Goal: Find specific page/section: Find specific page/section

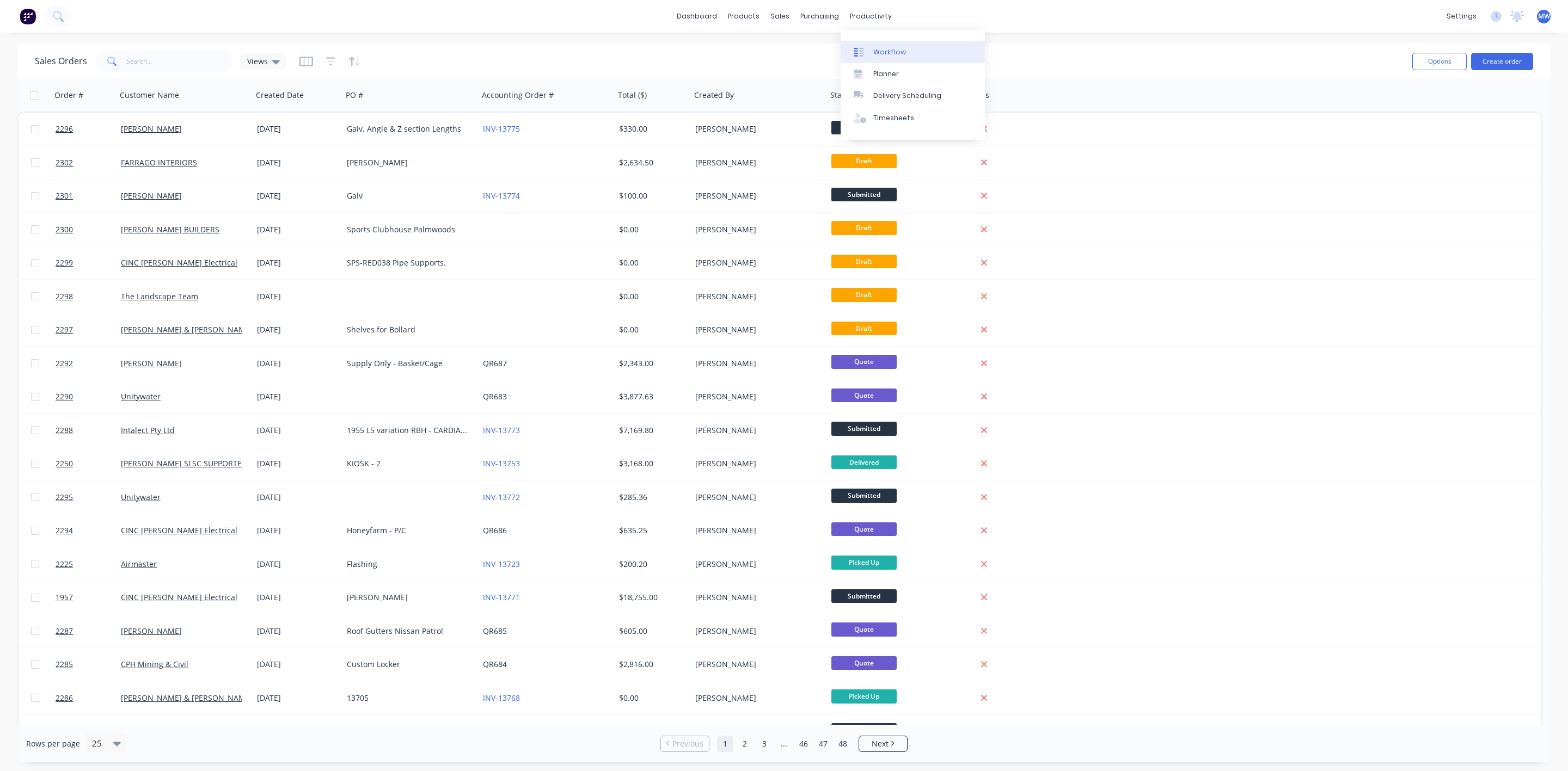
click at [876, 49] on div "Workflow" at bounding box center [889, 52] width 32 height 10
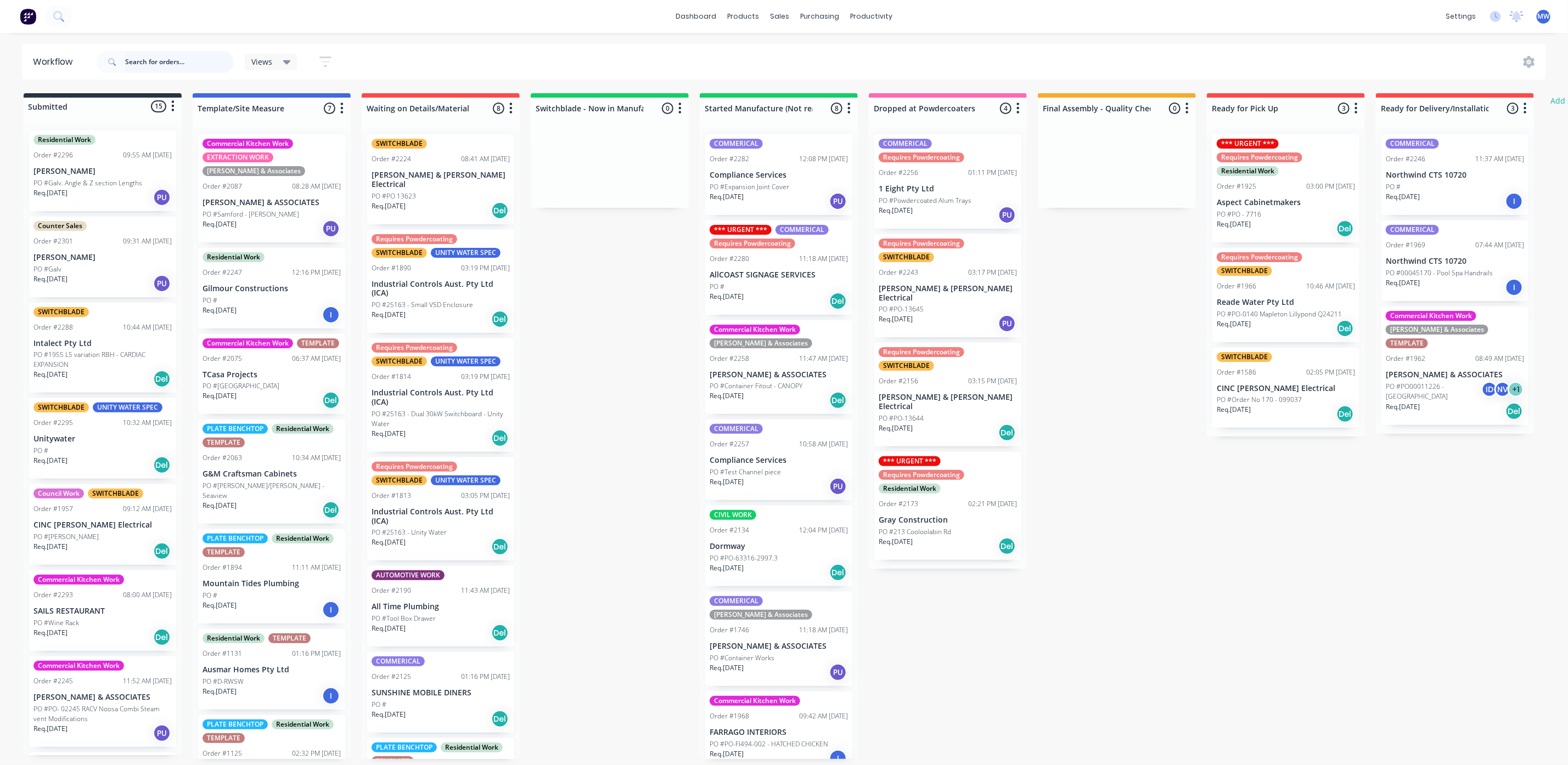
click at [160, 72] on input "text" at bounding box center [180, 62] width 108 height 22
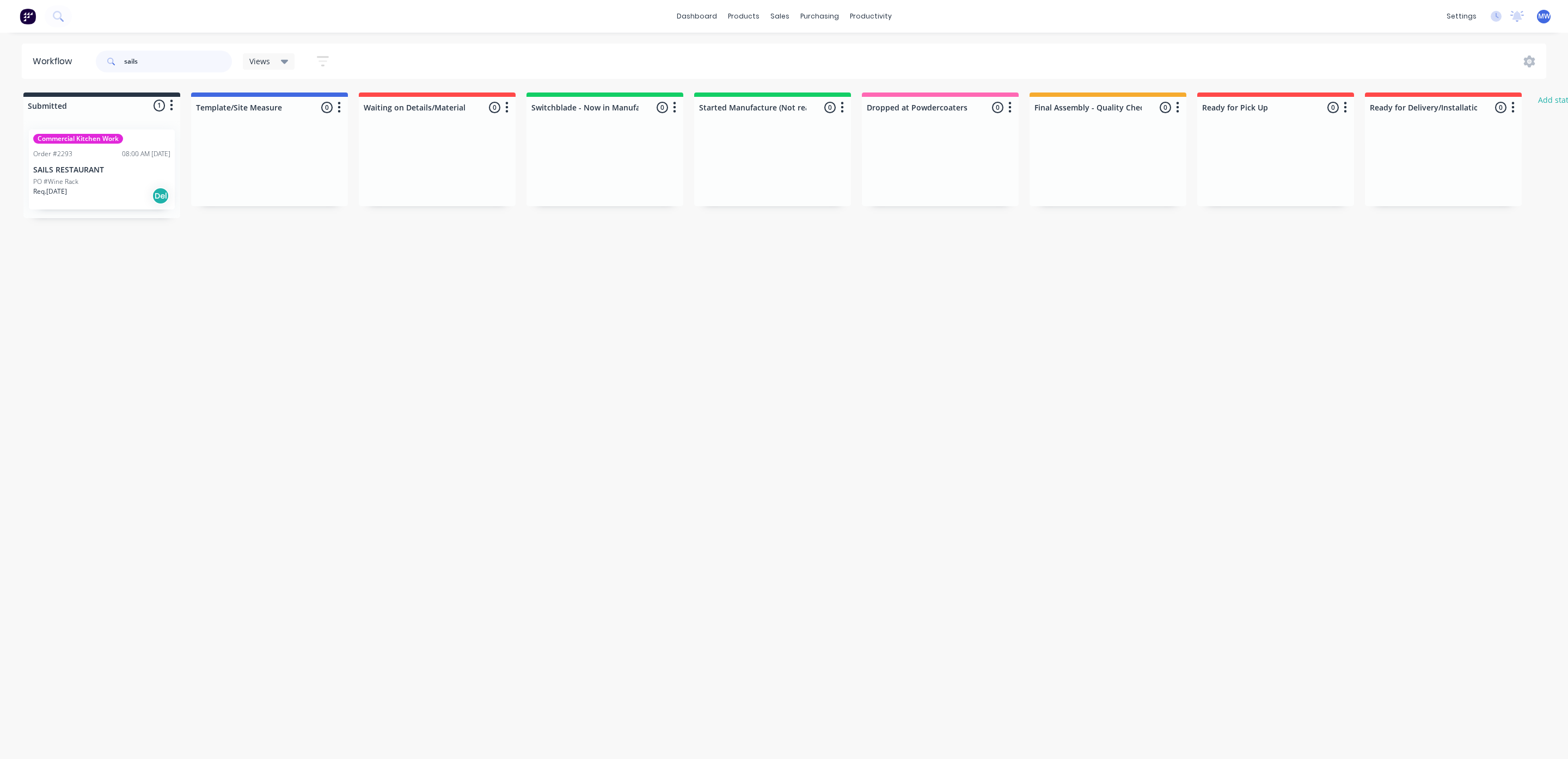
type input "sails"
click at [87, 179] on div "PO #Wine Rack" at bounding box center [102, 182] width 137 height 10
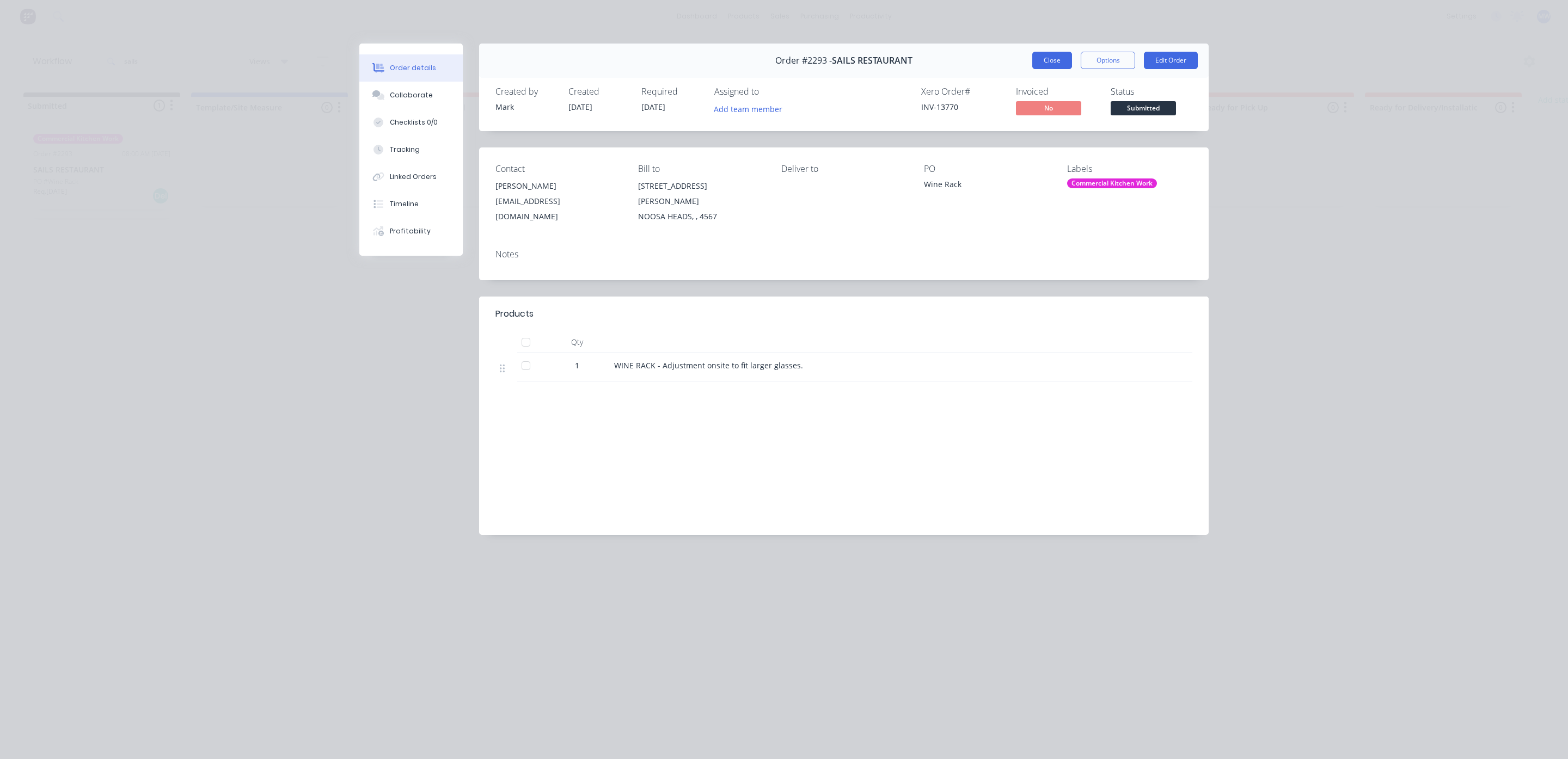
click at [1054, 64] on button "Close" at bounding box center [1052, 61] width 40 height 17
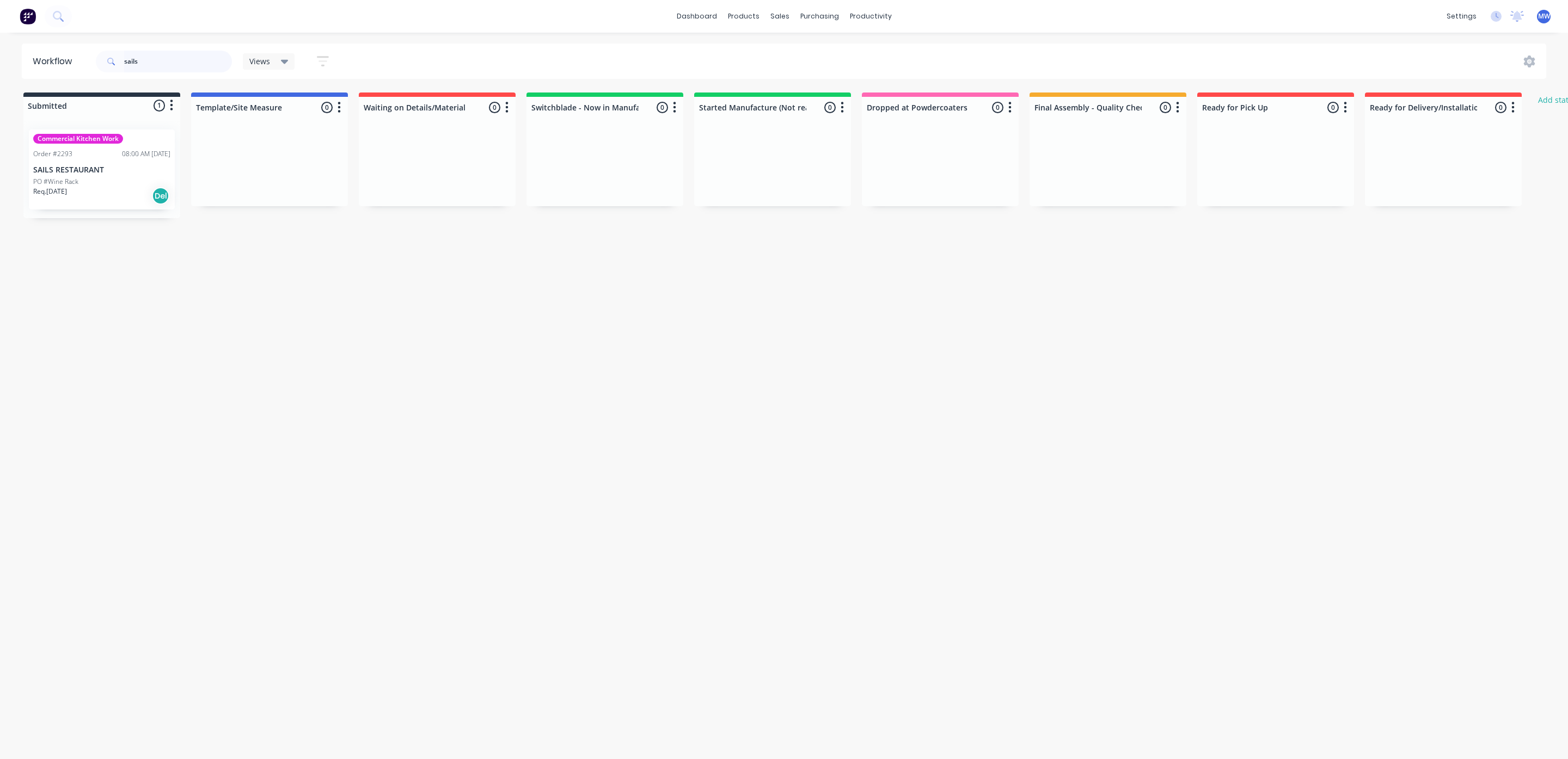
drag, startPoint x: 157, startPoint y: 61, endPoint x: 0, endPoint y: 47, distance: 157.6
click at [0, 47] on div "Workflow sails Views Save new view None (Default) edit SCSM - MAIN edit SUNCOAS…" at bounding box center [784, 61] width 1568 height 36
type input "2282"
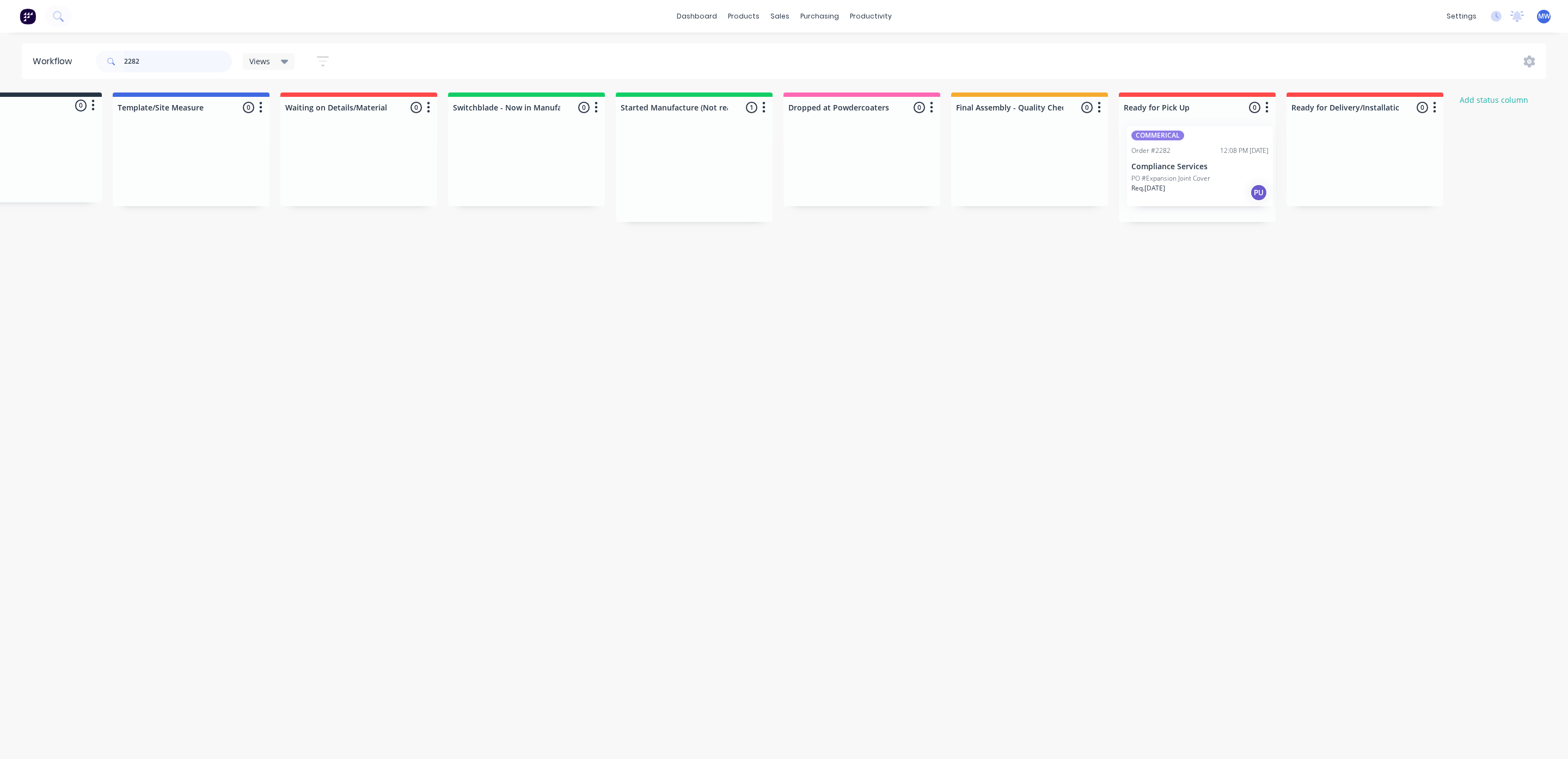
drag, startPoint x: 762, startPoint y: 177, endPoint x: 1201, endPoint y: 170, distance: 439.1
click at [1201, 170] on div "Submitted 0 Status colour #273444 hex #273444 Save Cancel Summaries Total order…" at bounding box center [821, 157] width 1815 height 129
drag, startPoint x: 158, startPoint y: 61, endPoint x: 95, endPoint y: 59, distance: 63.0
click at [89, 64] on header "Workflow 2282 Views Save new view None (Default) edit SCSM - MAIN edit SUNCOAST…" at bounding box center [784, 61] width 1525 height 36
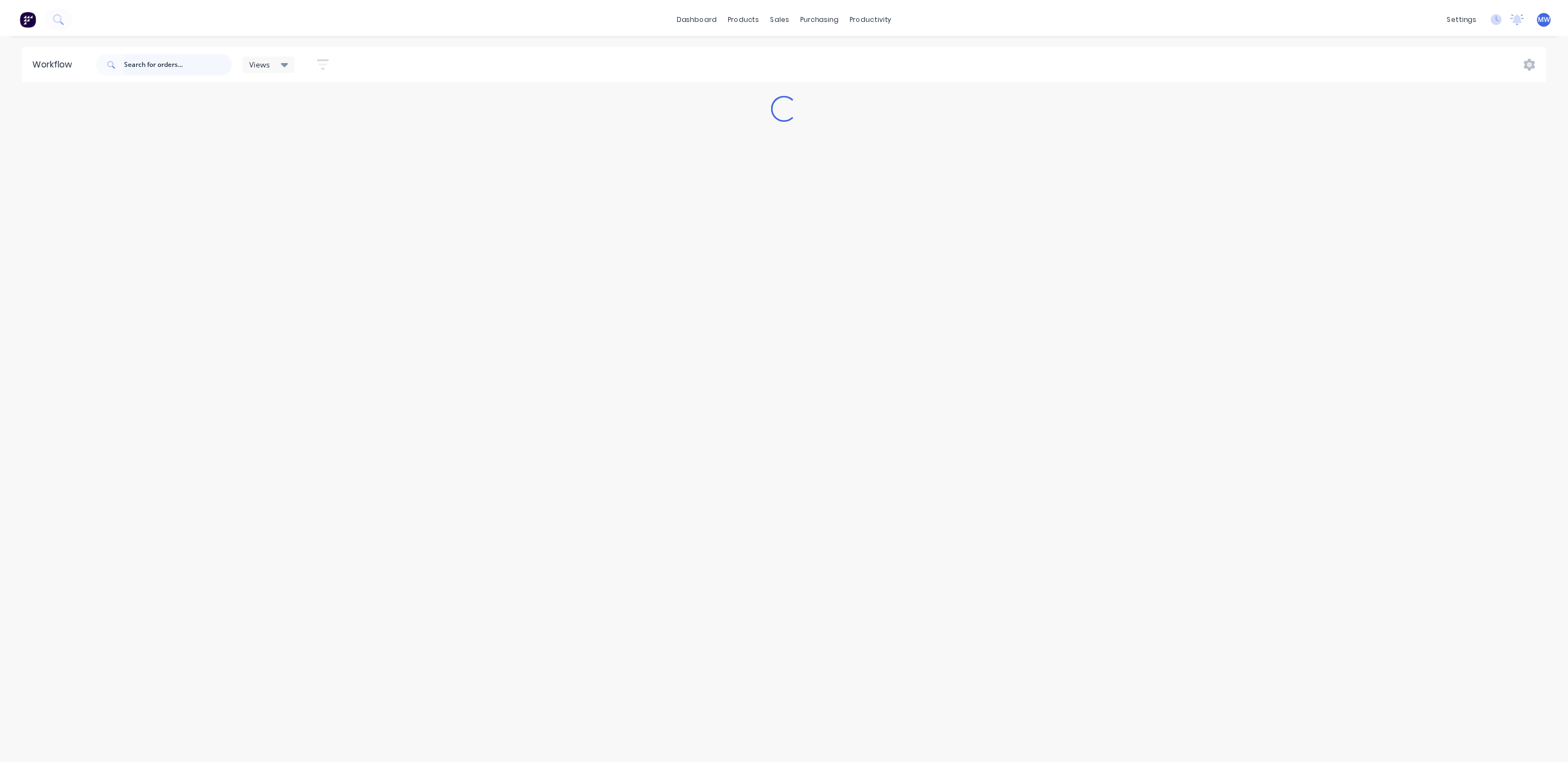
scroll to position [0, 0]
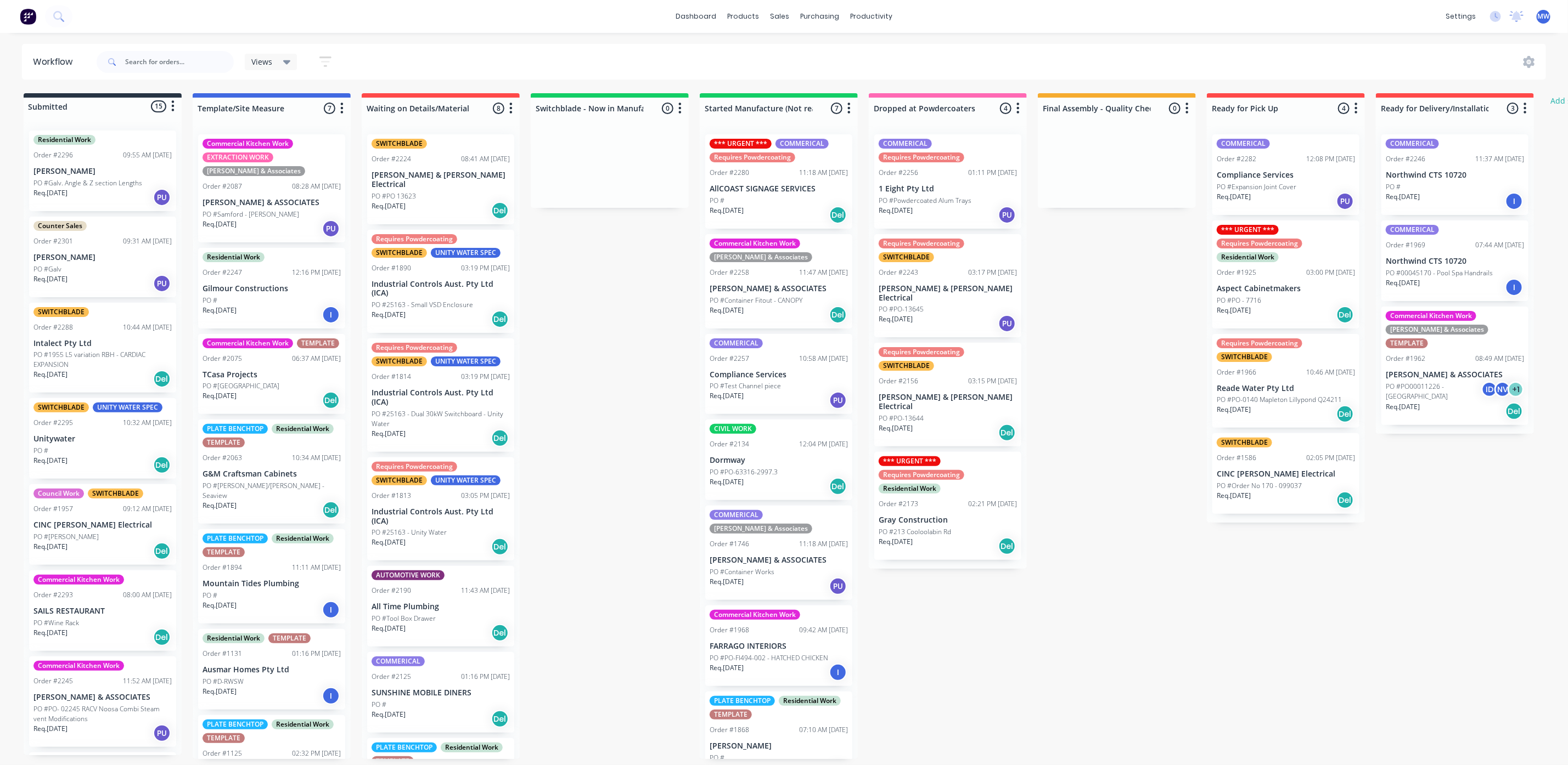
click at [142, 628] on div "Req. [DATE] Del" at bounding box center [103, 637] width 139 height 19
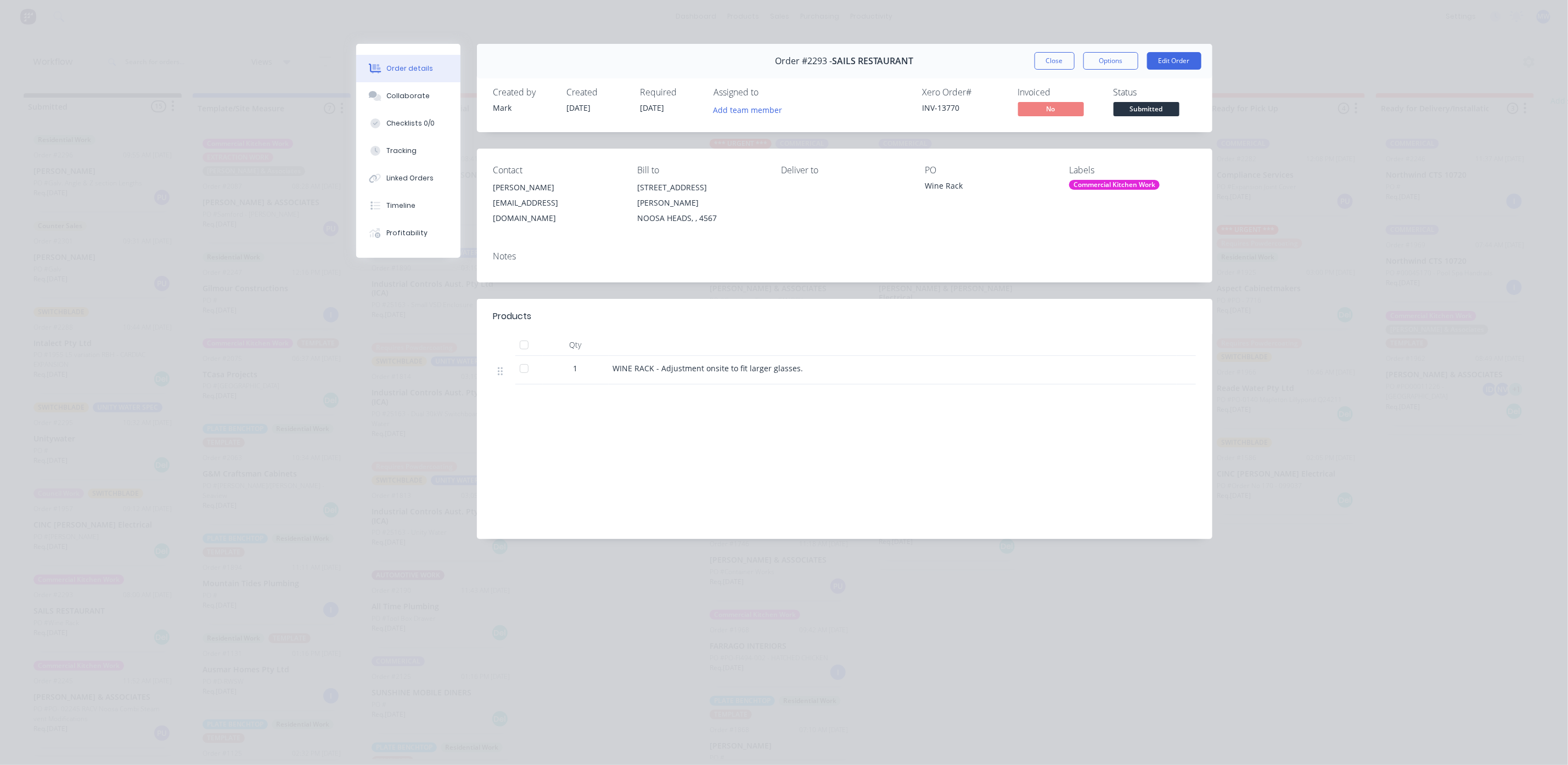
click at [1065, 57] on button "Close" at bounding box center [1055, 61] width 40 height 18
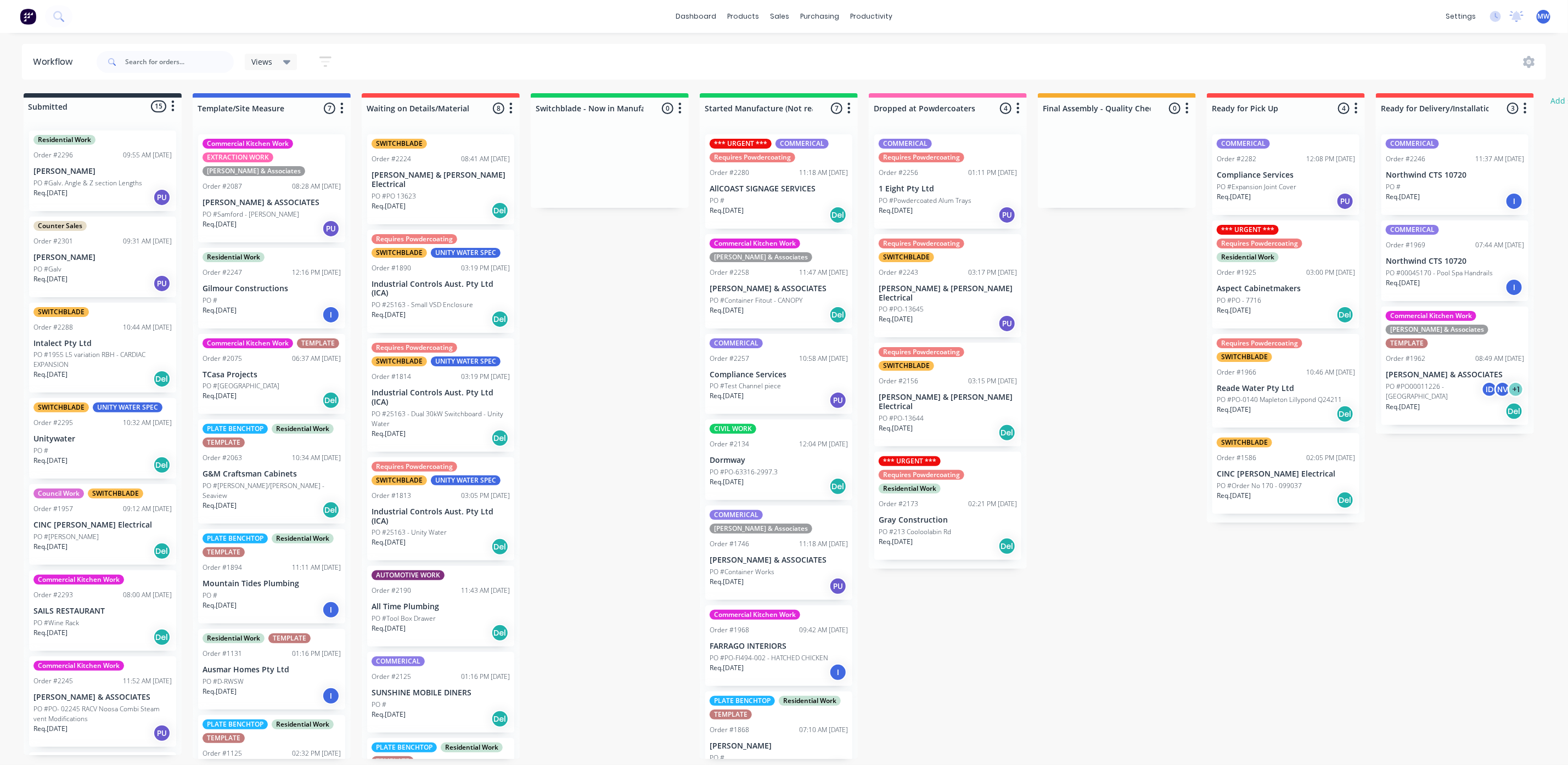
click at [103, 639] on div "Req. [DATE] Del" at bounding box center [103, 637] width 139 height 19
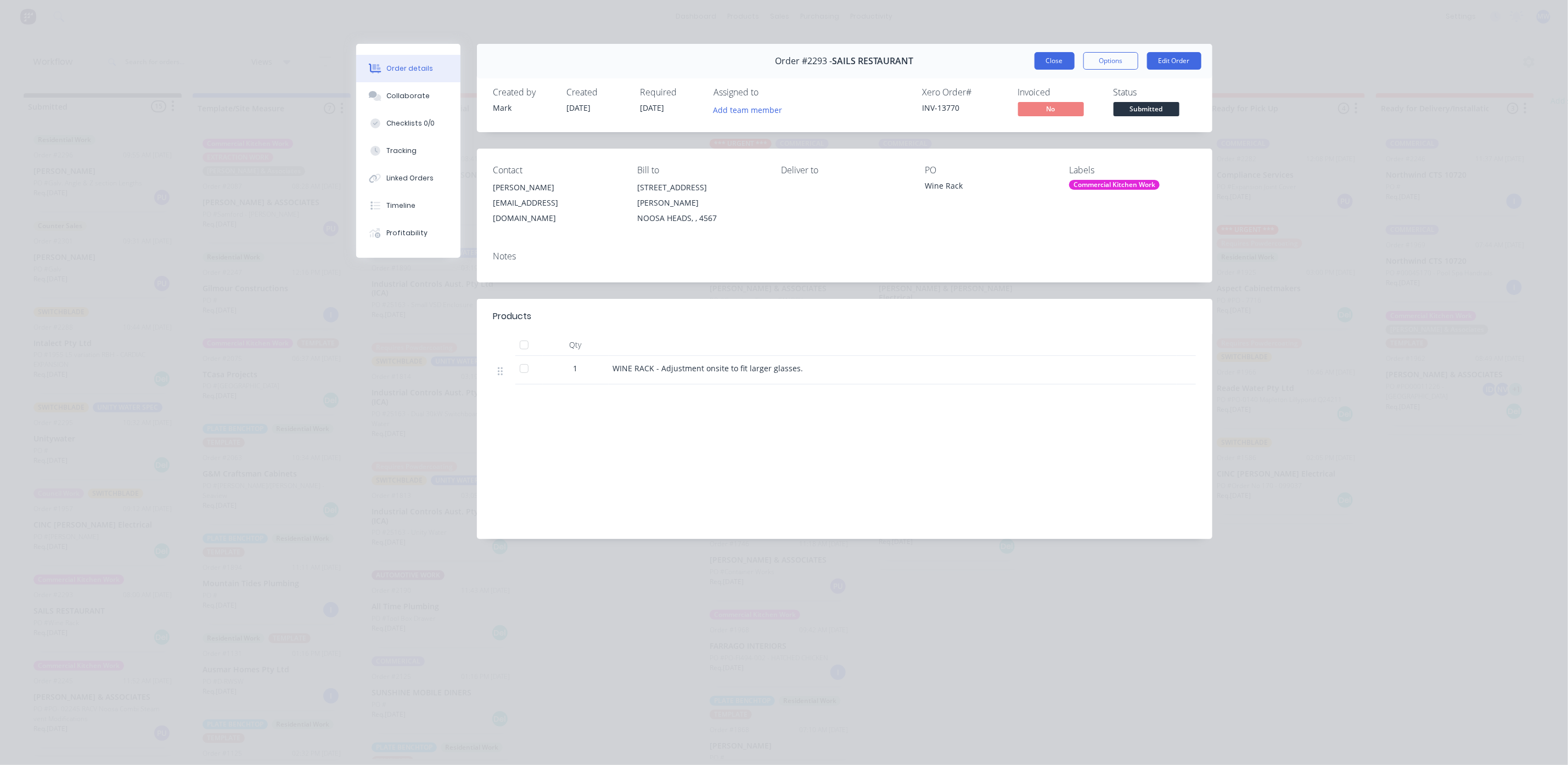
click at [1054, 66] on button "Close" at bounding box center [1055, 61] width 40 height 18
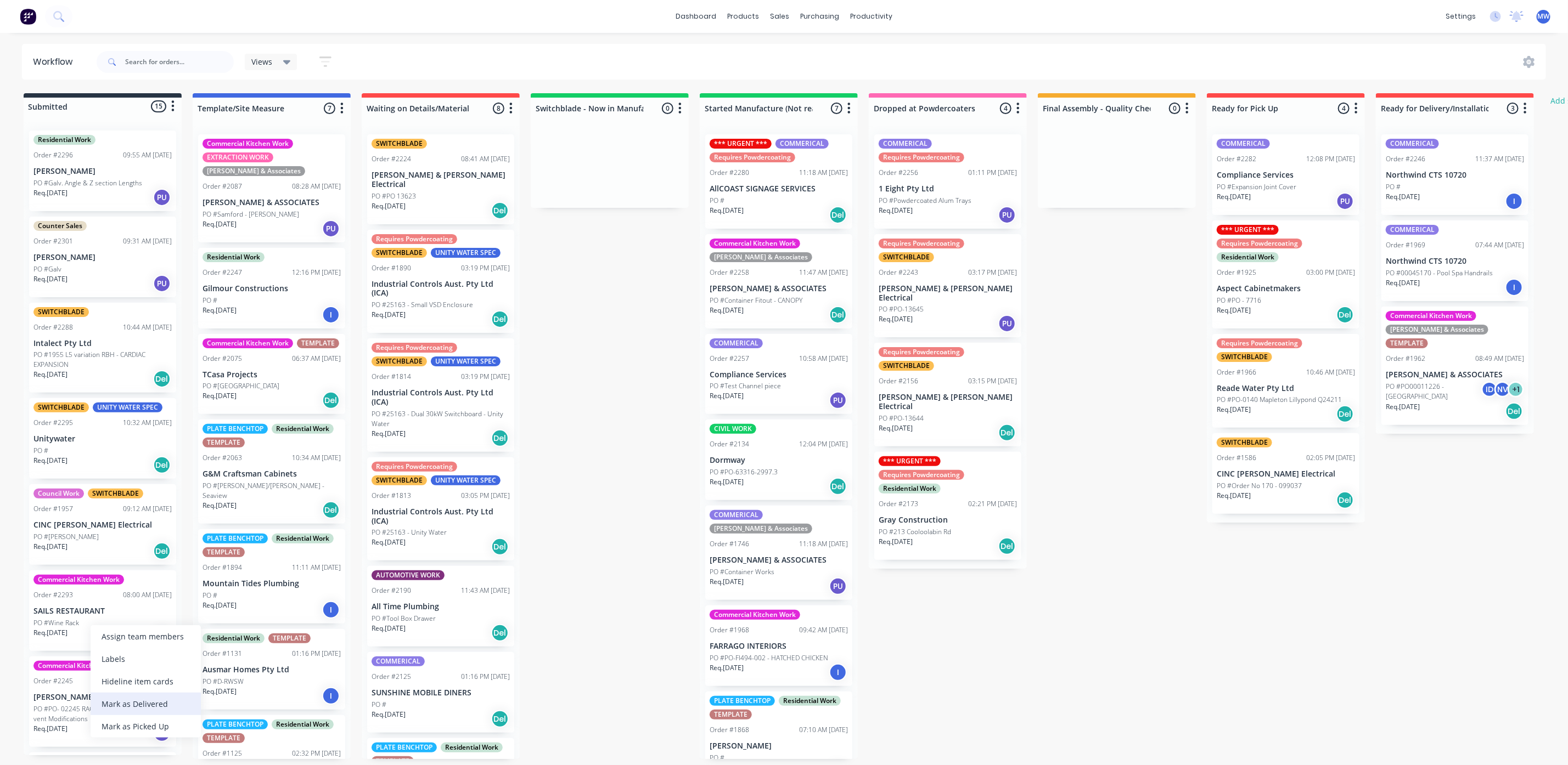
click at [142, 705] on div "Mark as Delivered" at bounding box center [146, 704] width 110 height 23
click at [156, 76] on div at bounding box center [165, 62] width 137 height 33
click at [161, 65] on input "text" at bounding box center [180, 62] width 108 height 22
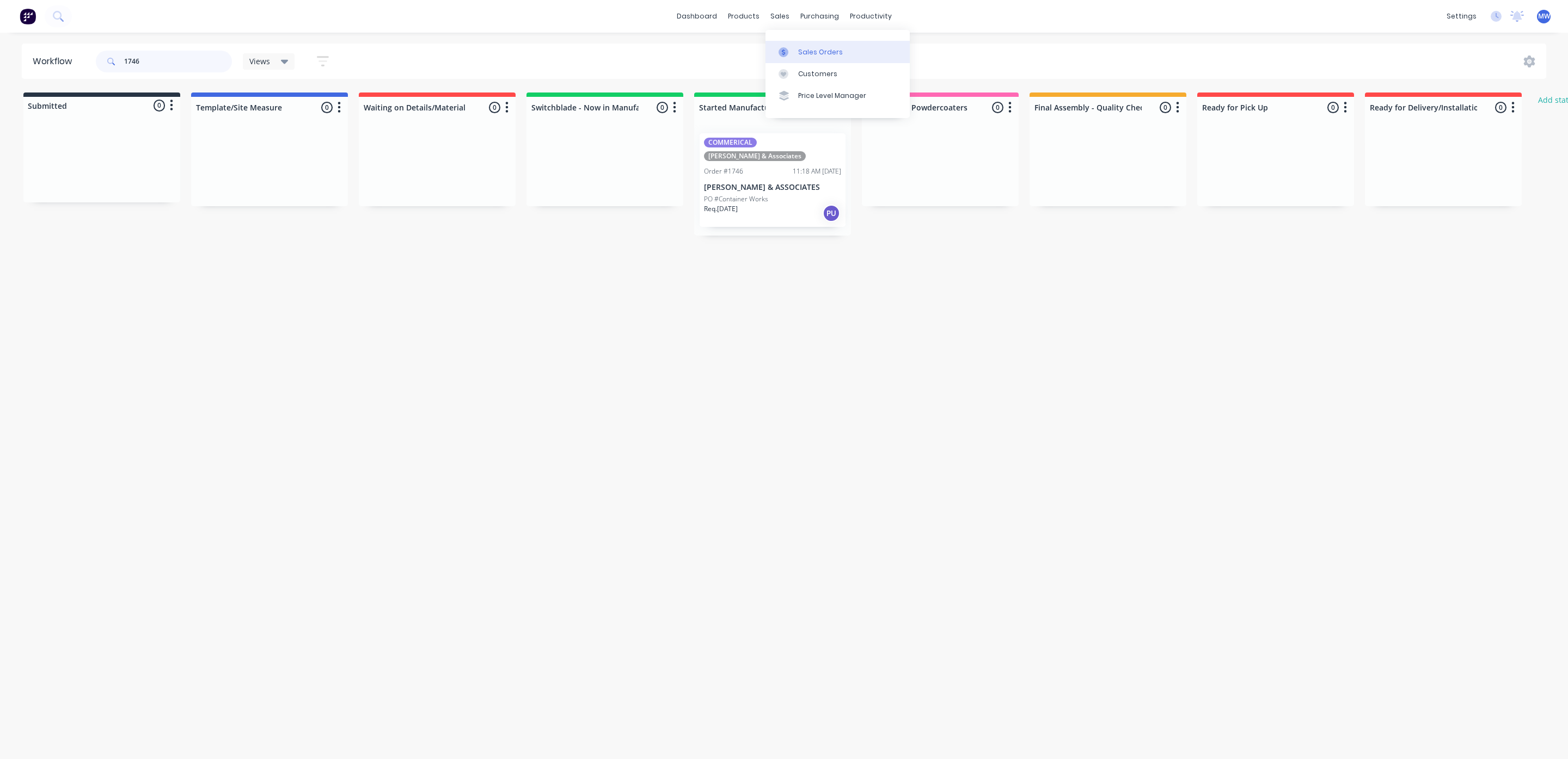
type input "1746"
click at [789, 46] on link "Sales Orders" at bounding box center [837, 51] width 144 height 22
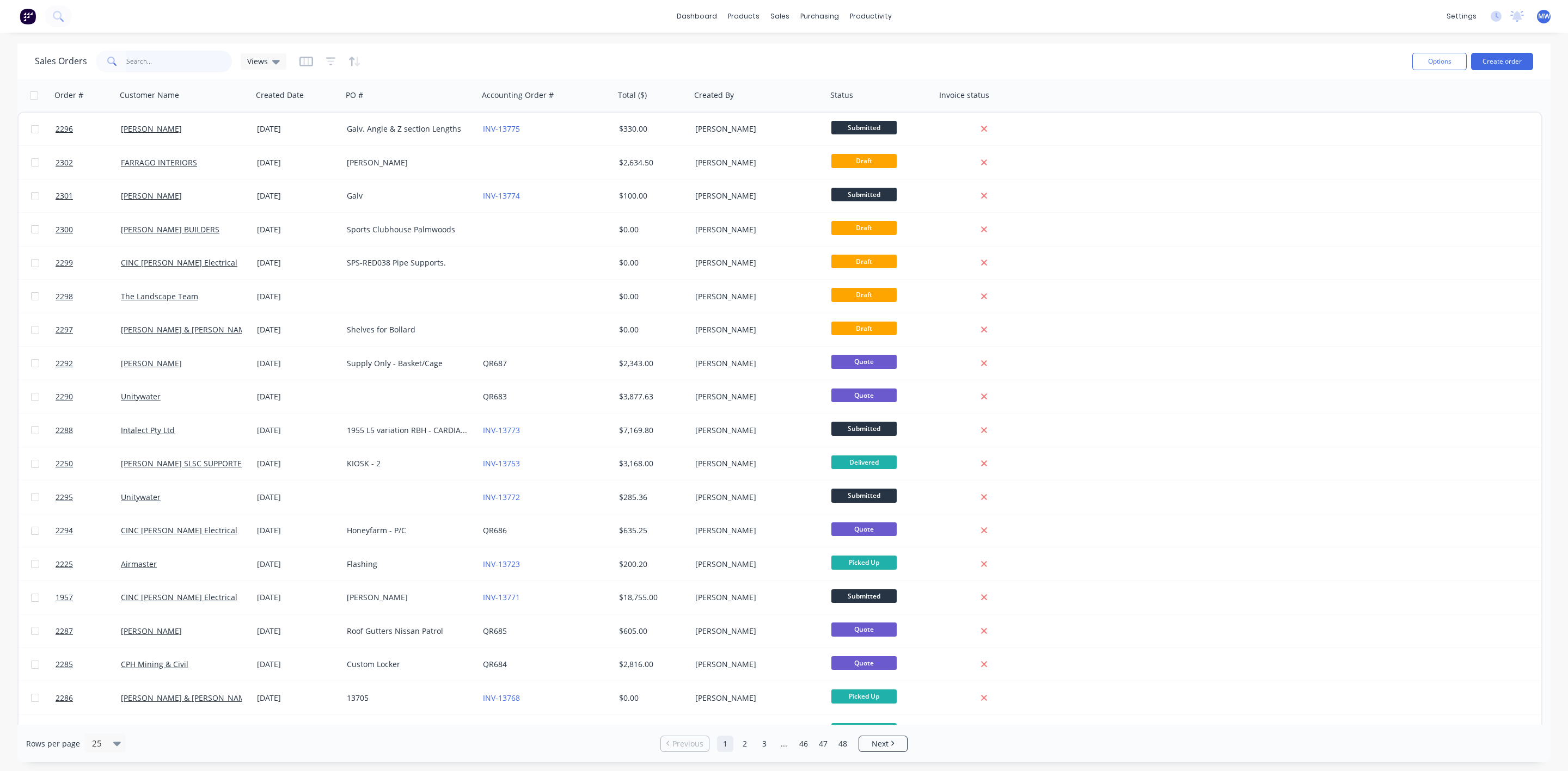
click at [134, 57] on input "text" at bounding box center [179, 61] width 106 height 22
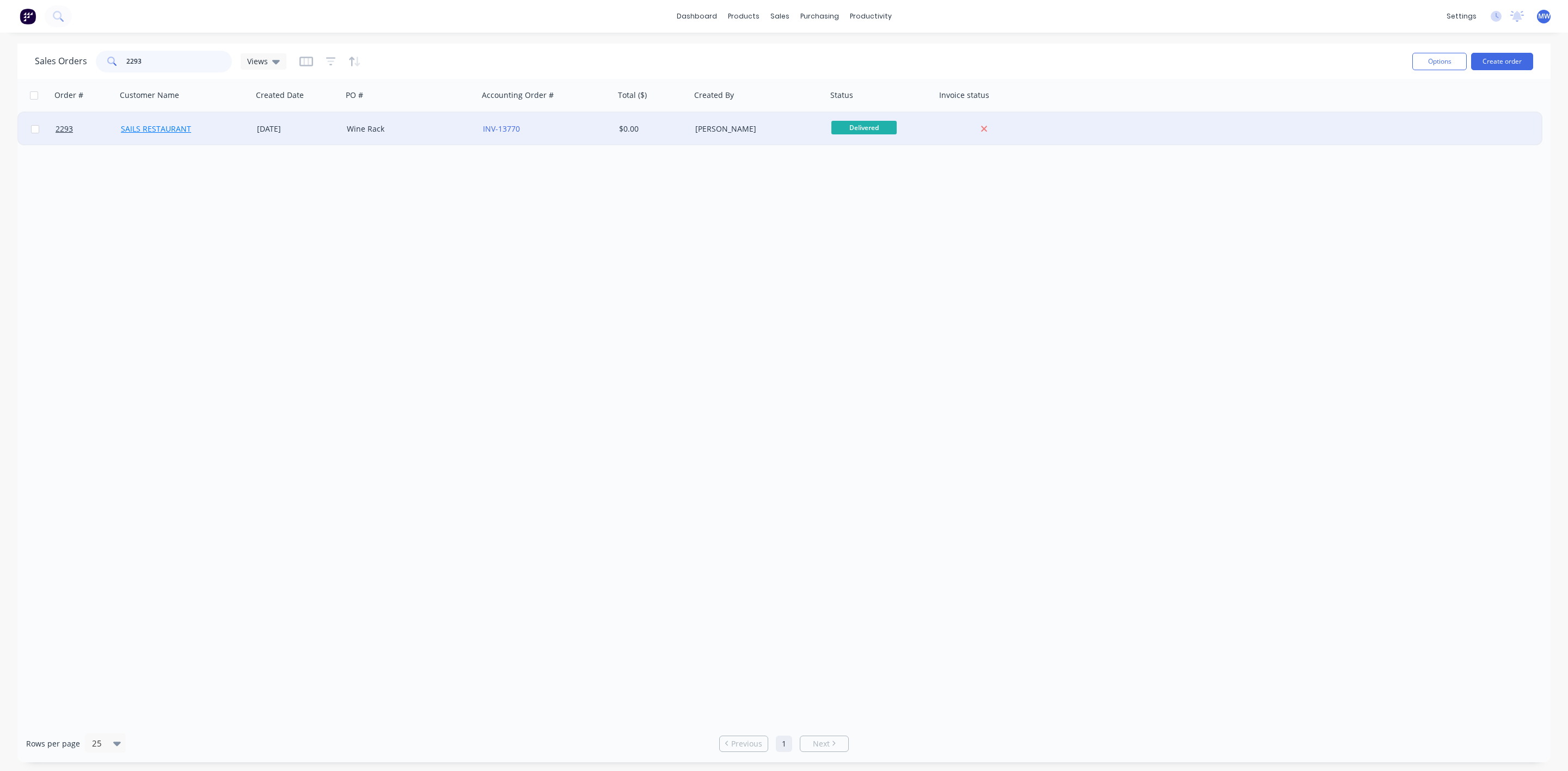
type input "2293"
click at [187, 129] on link "SAILS RESTAURANT" at bounding box center [156, 129] width 70 height 11
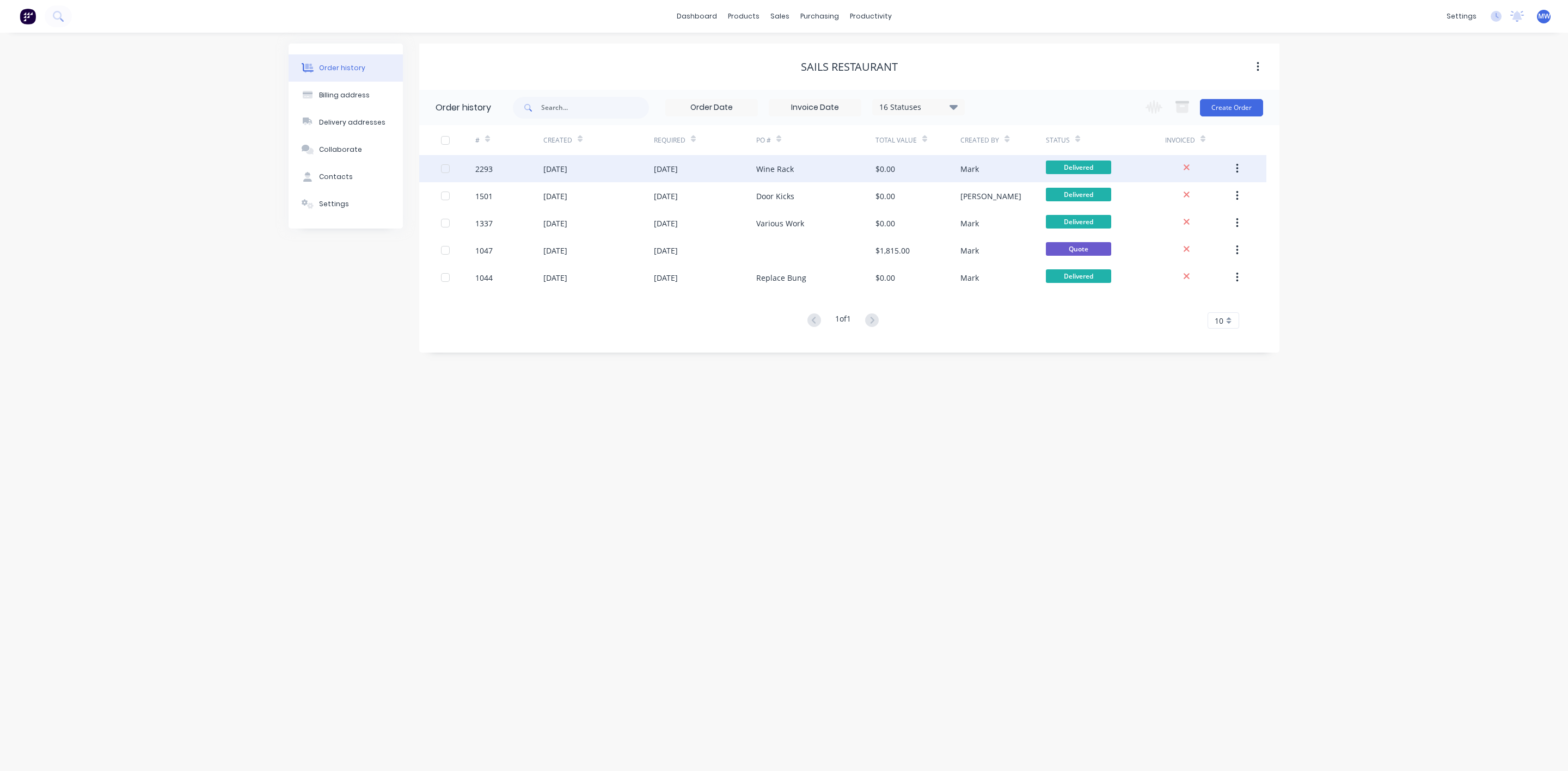
click at [556, 165] on div "[DATE]" at bounding box center [555, 169] width 24 height 11
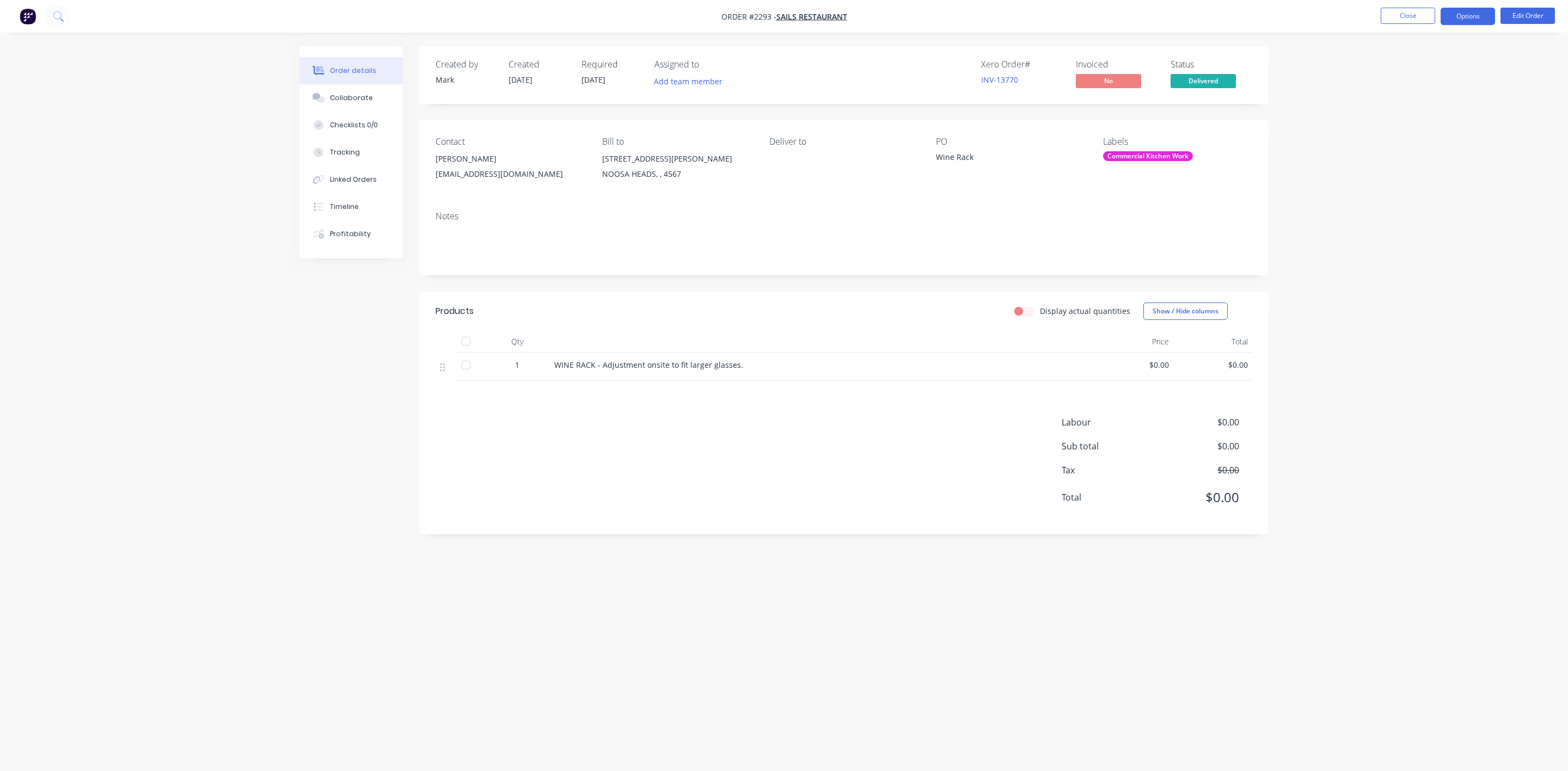
click at [1480, 12] on button "Options" at bounding box center [1467, 16] width 54 height 17
click at [1408, 124] on div "Work Order" at bounding box center [1435, 131] width 100 height 16
click at [1405, 107] on div "Without pricing" at bounding box center [1435, 109] width 100 height 16
click at [1396, 14] on button "Close" at bounding box center [1407, 16] width 54 height 16
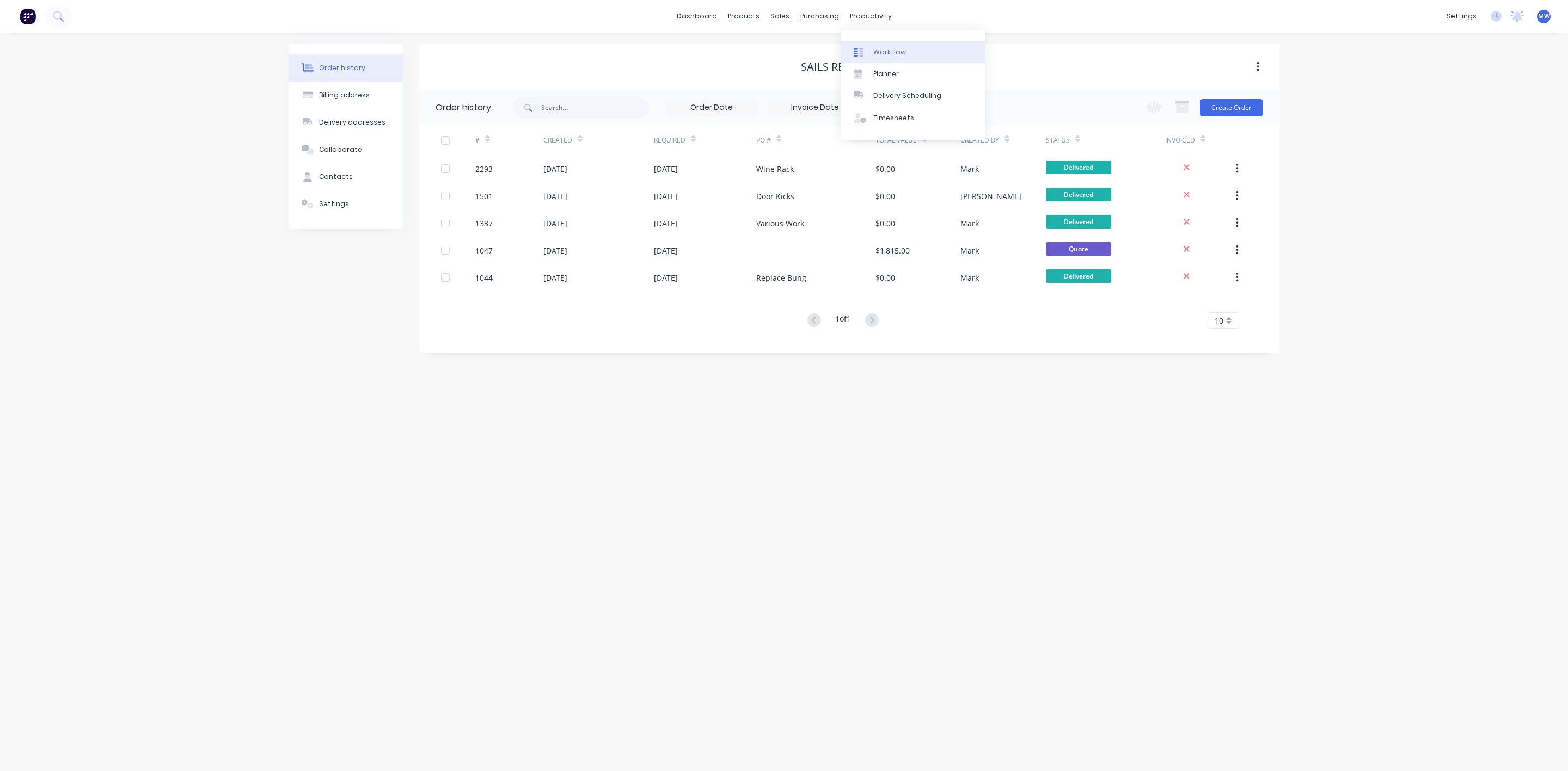
click at [897, 51] on div "Workflow" at bounding box center [889, 52] width 32 height 10
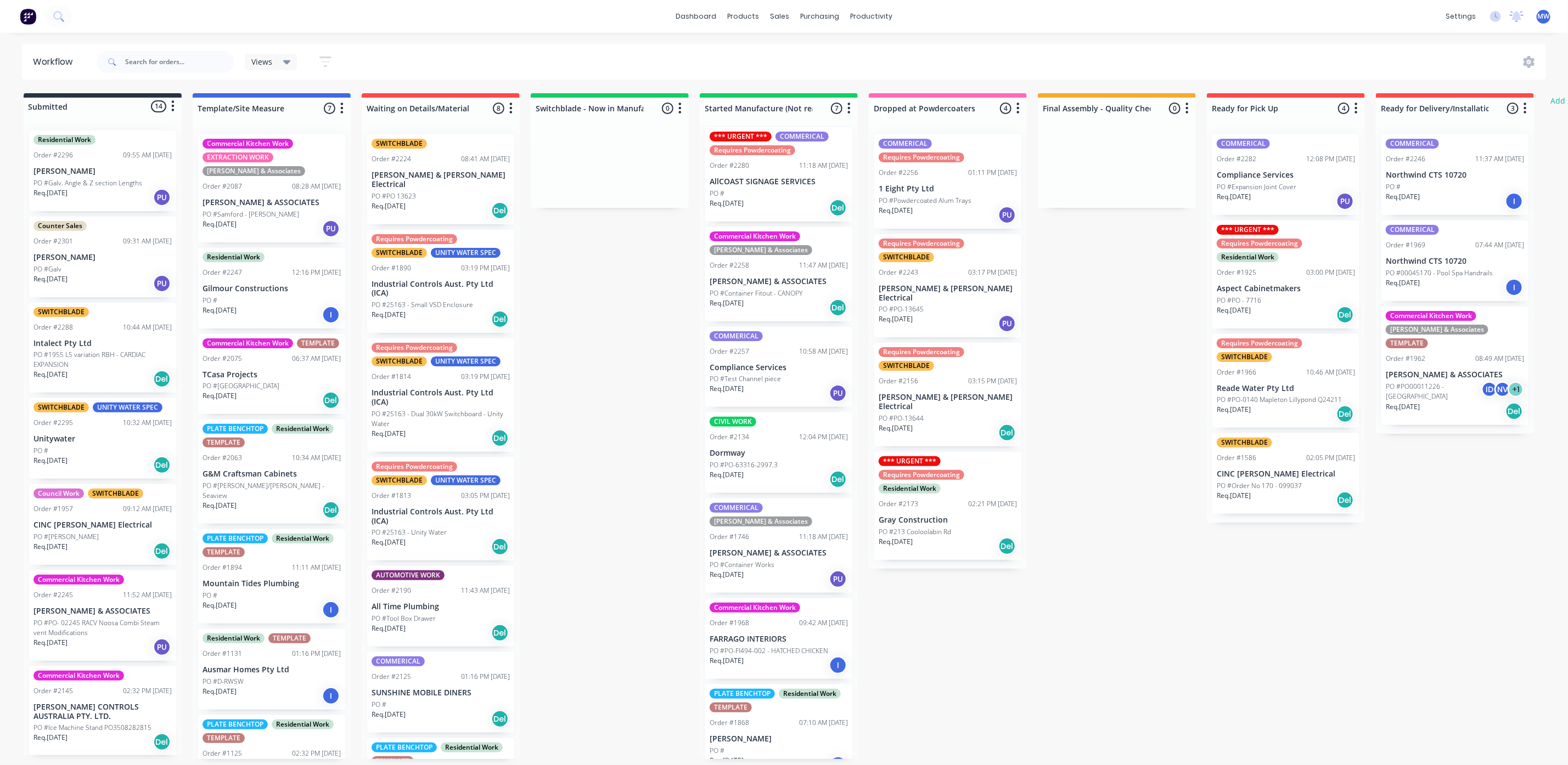
scroll to position [9, 0]
click at [741, 574] on div "COMMERICAL [PERSON_NAME] & Associates Order #1746 11:18 AM [DATE] [PERSON_NAME]…" at bounding box center [778, 544] width 147 height 94
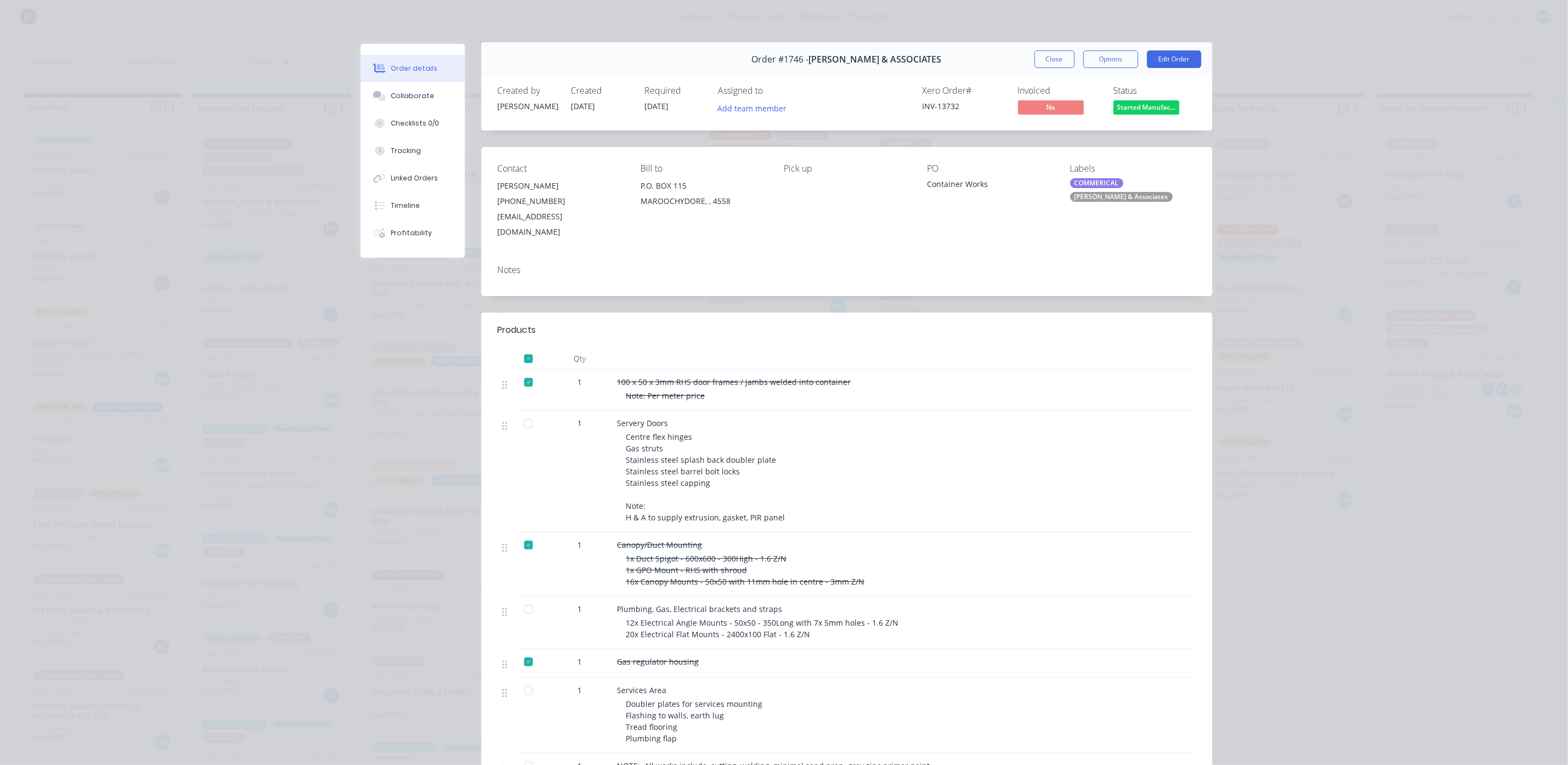
scroll to position [0, 0]
click at [1057, 64] on button "Close" at bounding box center [1055, 61] width 40 height 18
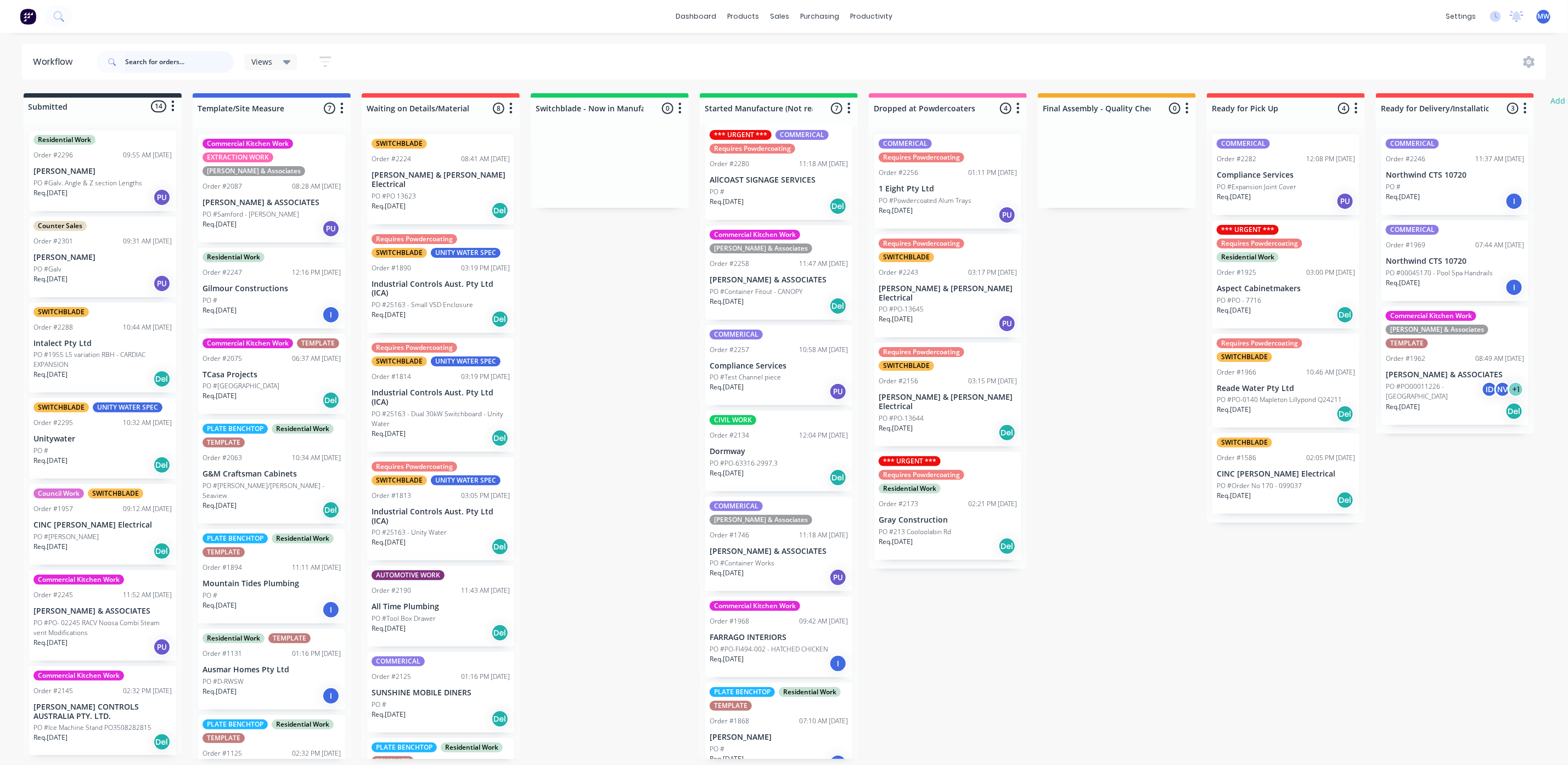
click at [178, 65] on input "text" at bounding box center [180, 62] width 108 height 22
type input "2258"
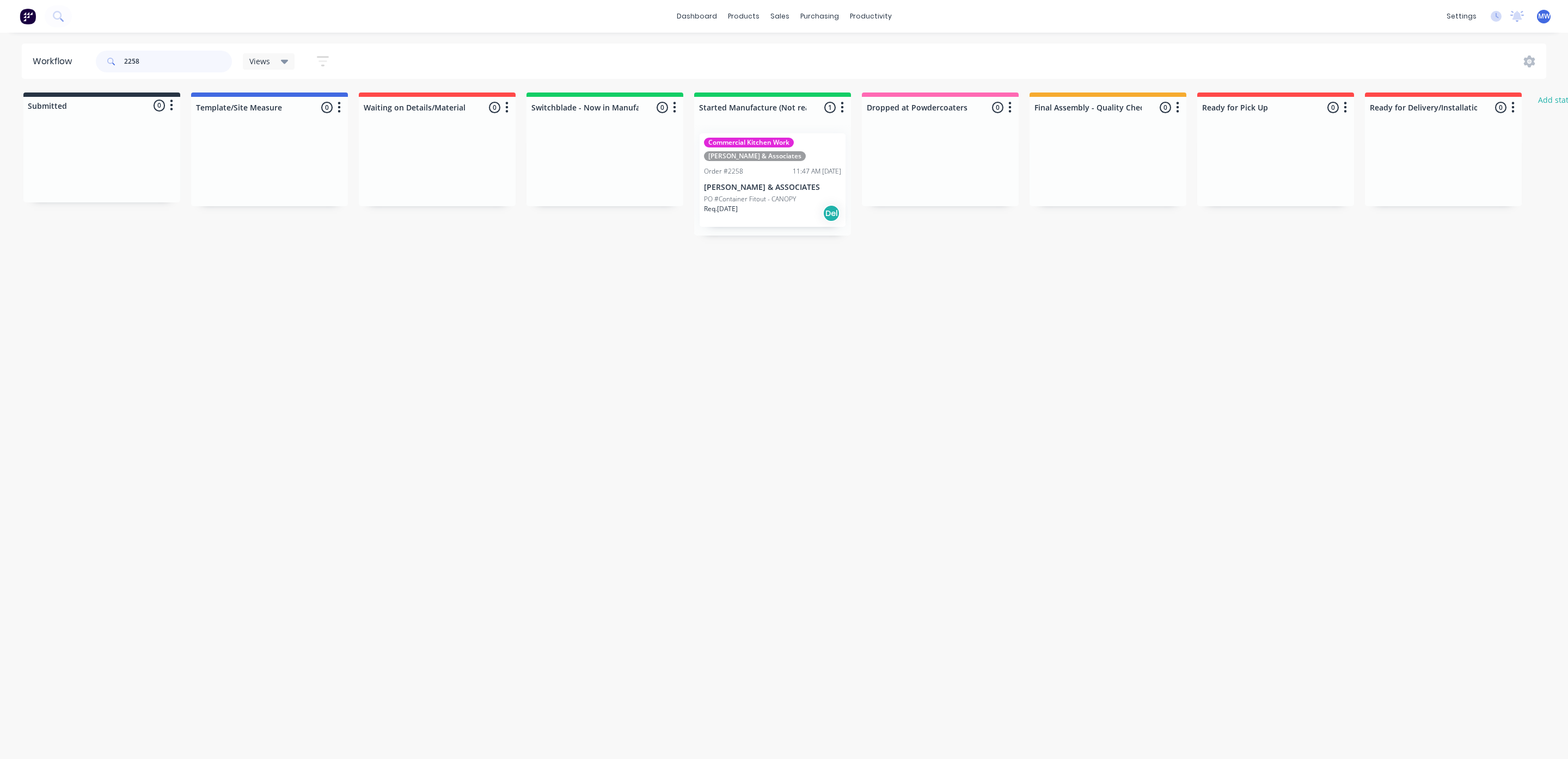
drag, startPoint x: 152, startPoint y: 57, endPoint x: 67, endPoint y: 46, distance: 85.7
click at [72, 62] on header "Workflow 2258 Views Save new view None (Default) edit SCSM - MAIN edit SUNCOAST…" at bounding box center [784, 61] width 1525 height 36
drag, startPoint x: 167, startPoint y: 59, endPoint x: 0, endPoint y: 66, distance: 167.1
click at [0, 66] on div "Workflow 2286 Views Save new view None (Default) edit SCSM - MAIN edit SUNCOAST…" at bounding box center [784, 61] width 1568 height 36
type input "2286"
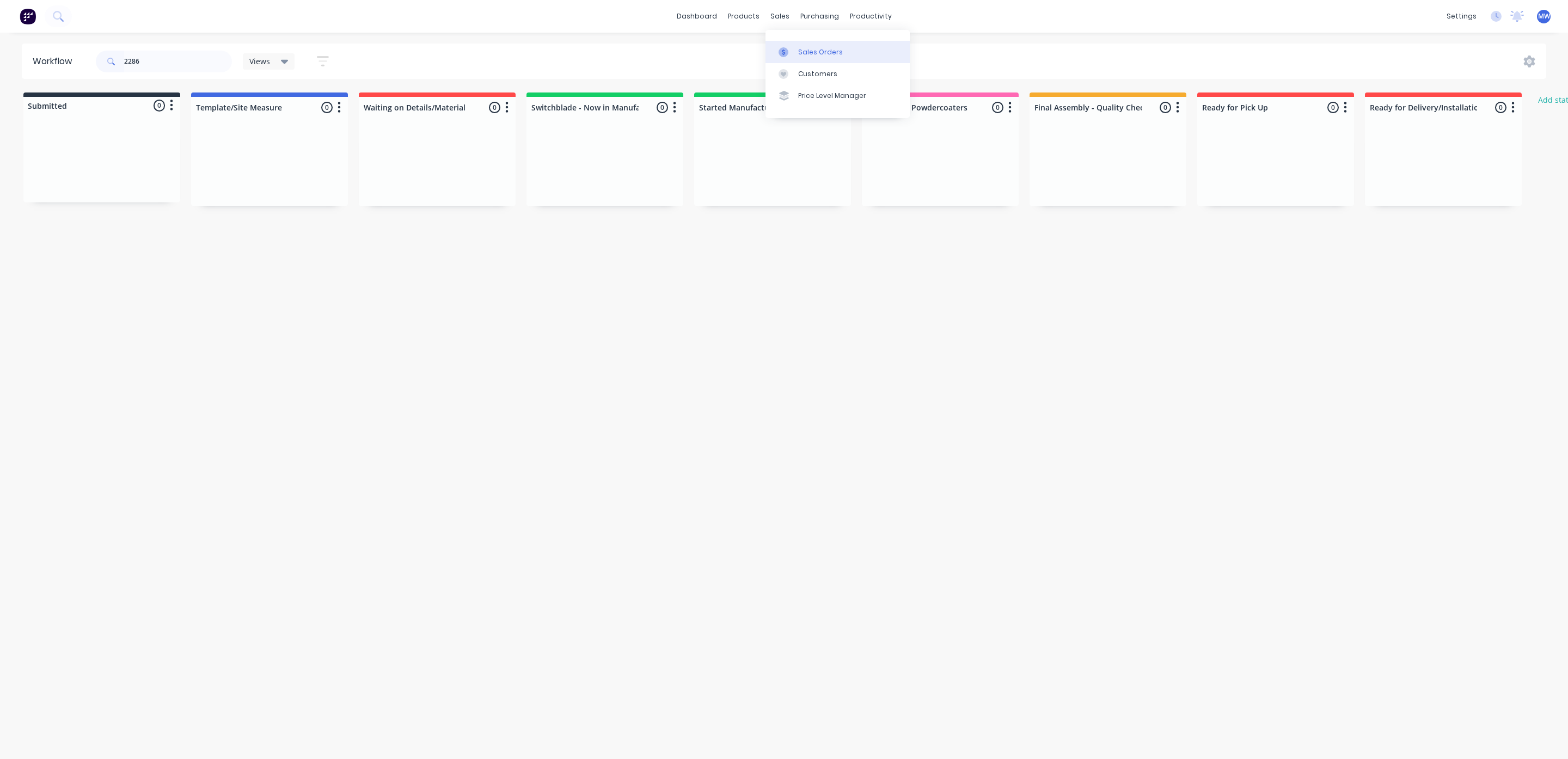
click at [789, 49] on div at bounding box center [787, 52] width 16 height 10
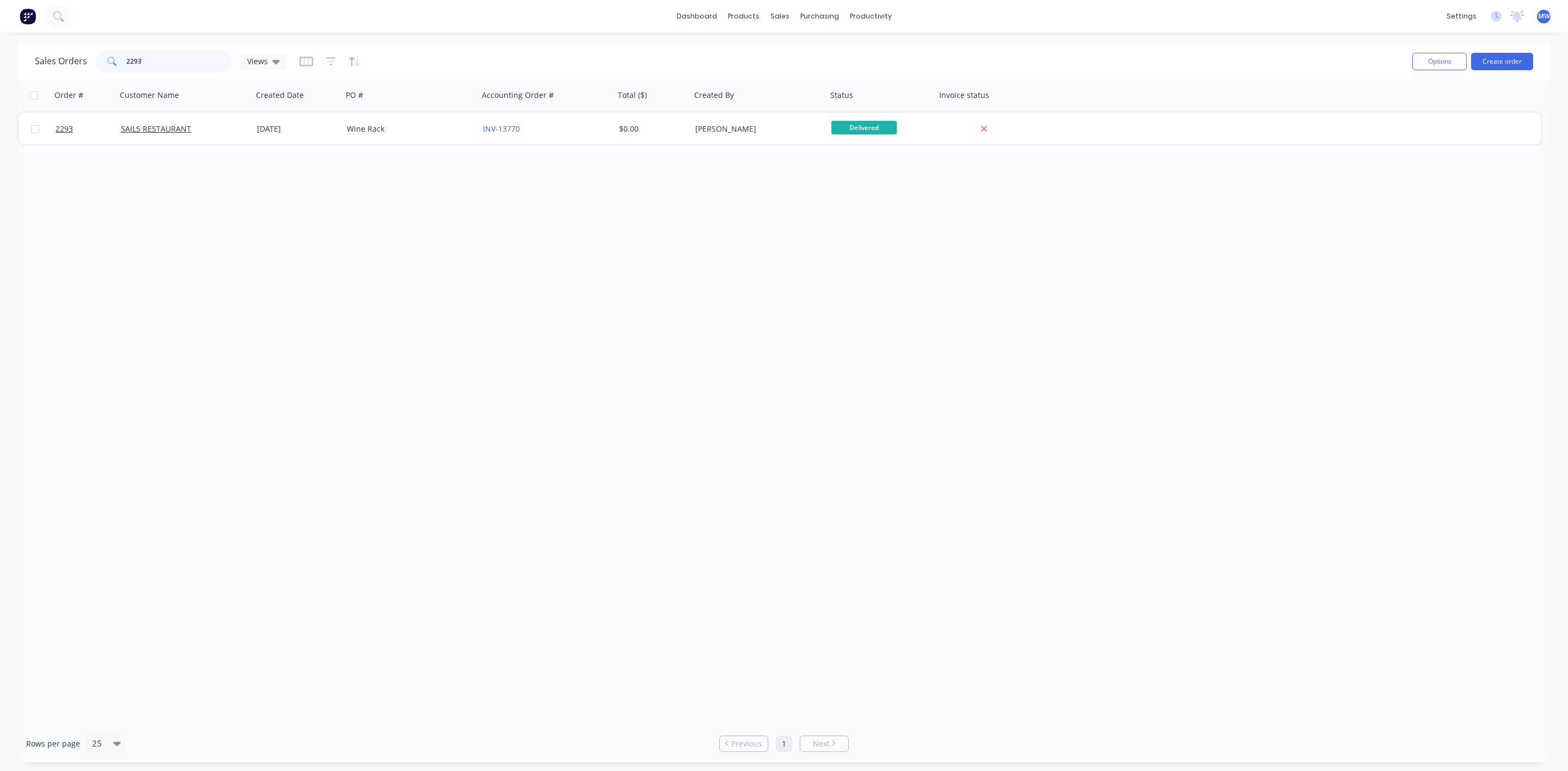
click at [181, 67] on input "2293" at bounding box center [179, 61] width 106 height 22
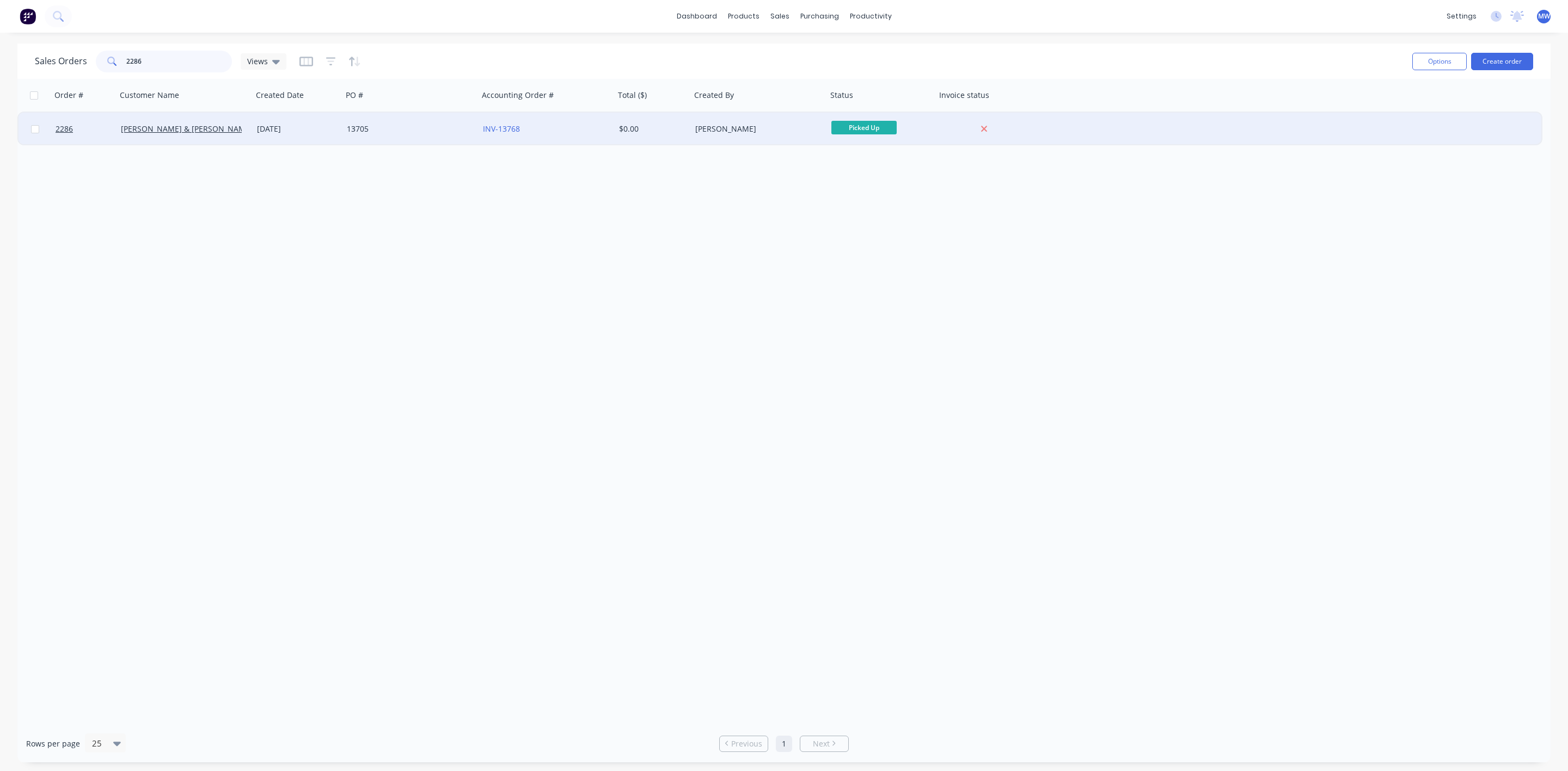
type input "2286"
click at [221, 137] on div "[PERSON_NAME] & [PERSON_NAME] Electrical" at bounding box center [184, 129] width 136 height 32
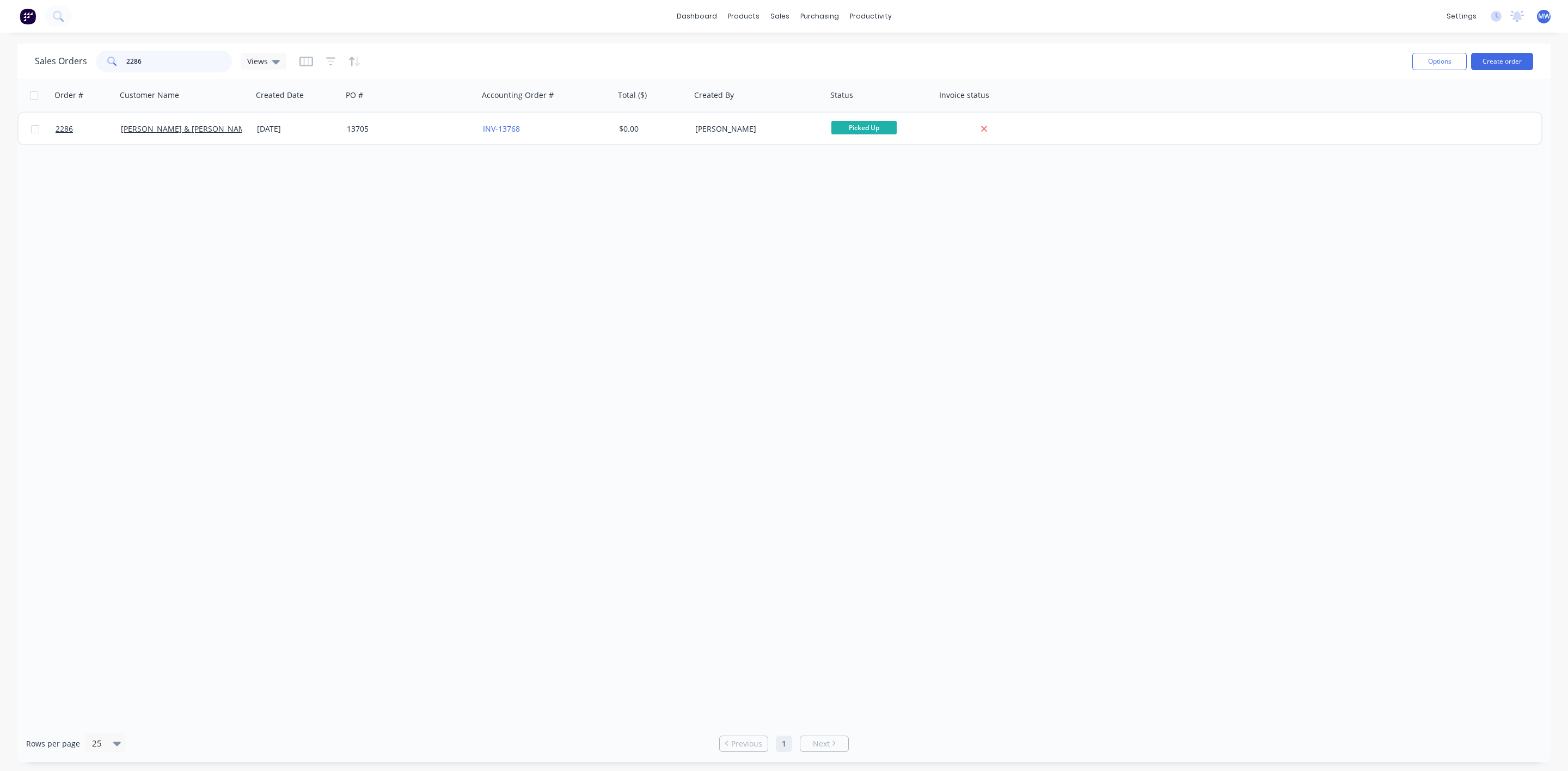
drag, startPoint x: 180, startPoint y: 61, endPoint x: 36, endPoint y: 61, distance: 144.0
click at [36, 61] on div "Sales Orders 2286 Views" at bounding box center [161, 61] width 251 height 22
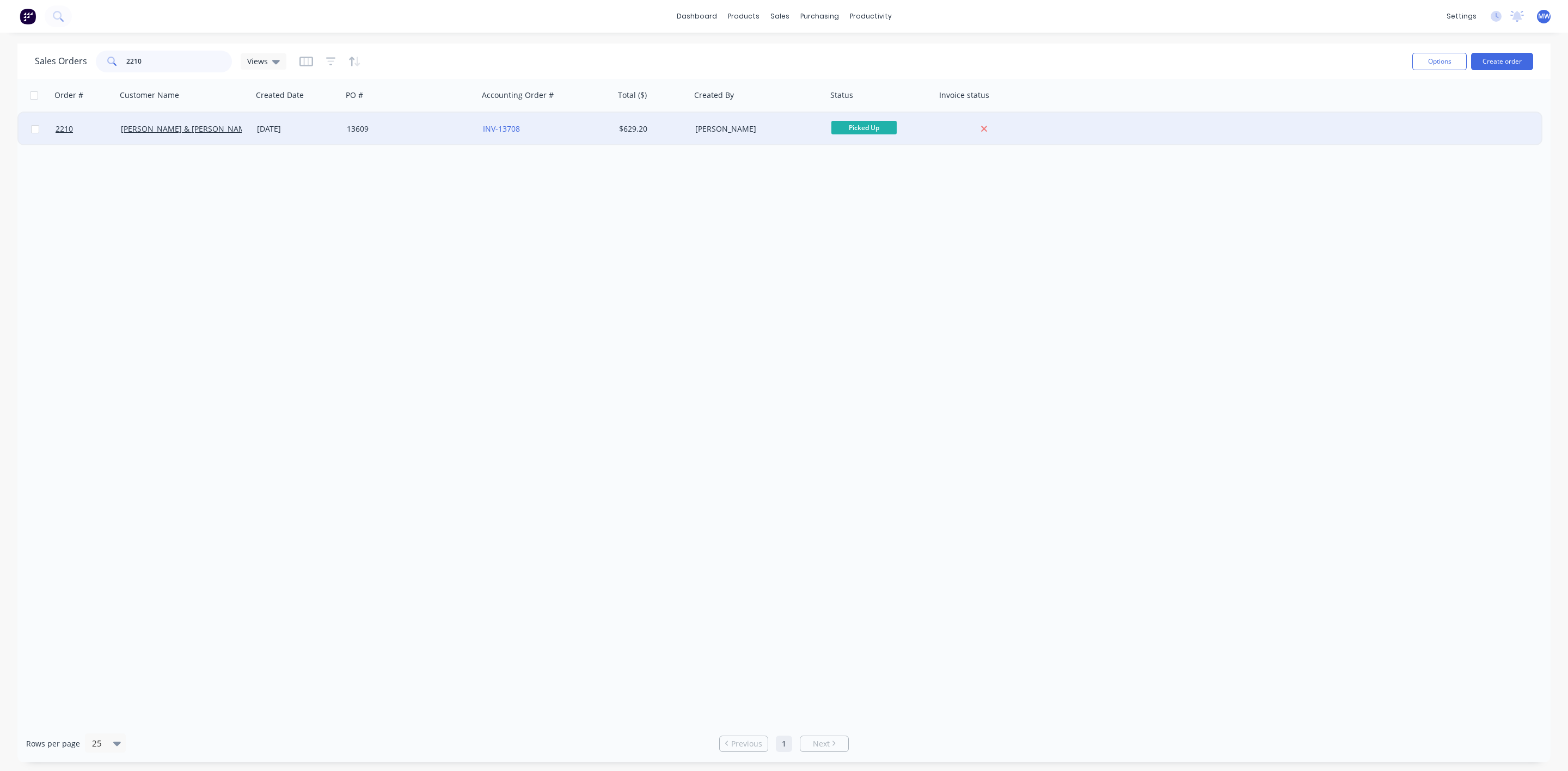
type input "2210"
click at [203, 137] on div "[PERSON_NAME] & [PERSON_NAME] Electrical" at bounding box center [184, 129] width 136 height 32
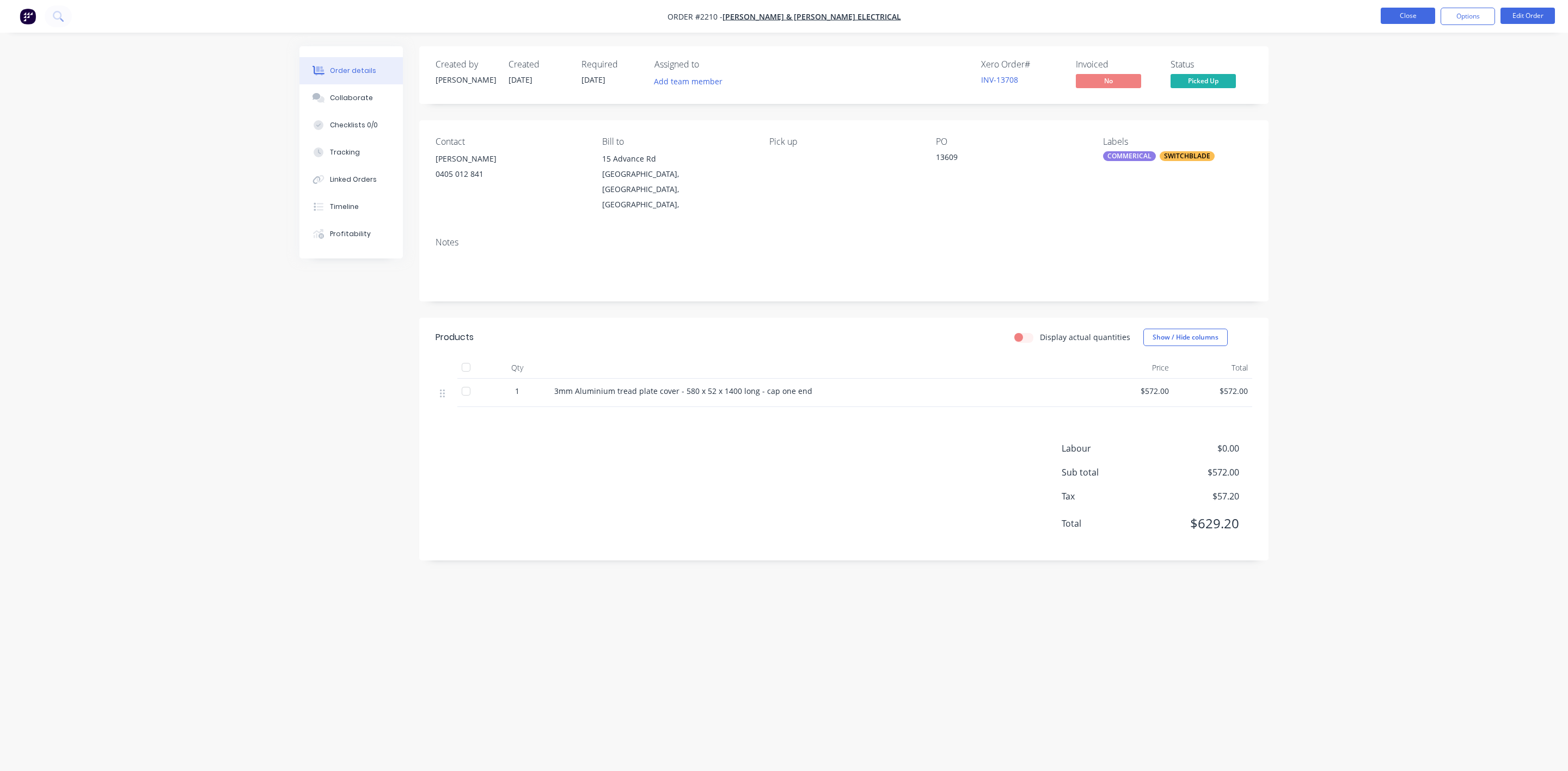
click at [1401, 10] on button "Close" at bounding box center [1407, 16] width 54 height 16
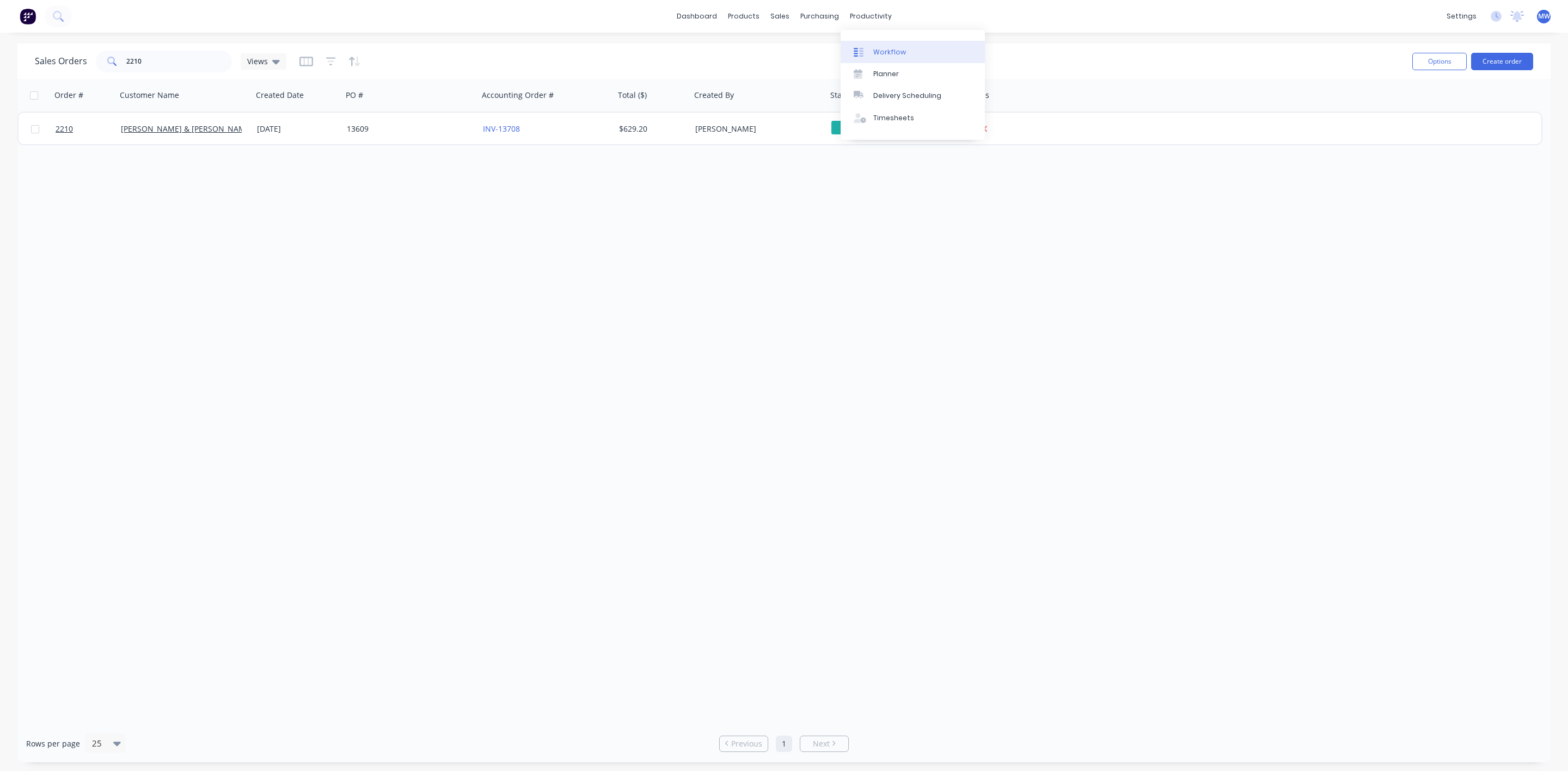
click at [881, 52] on div "Workflow" at bounding box center [889, 52] width 32 height 10
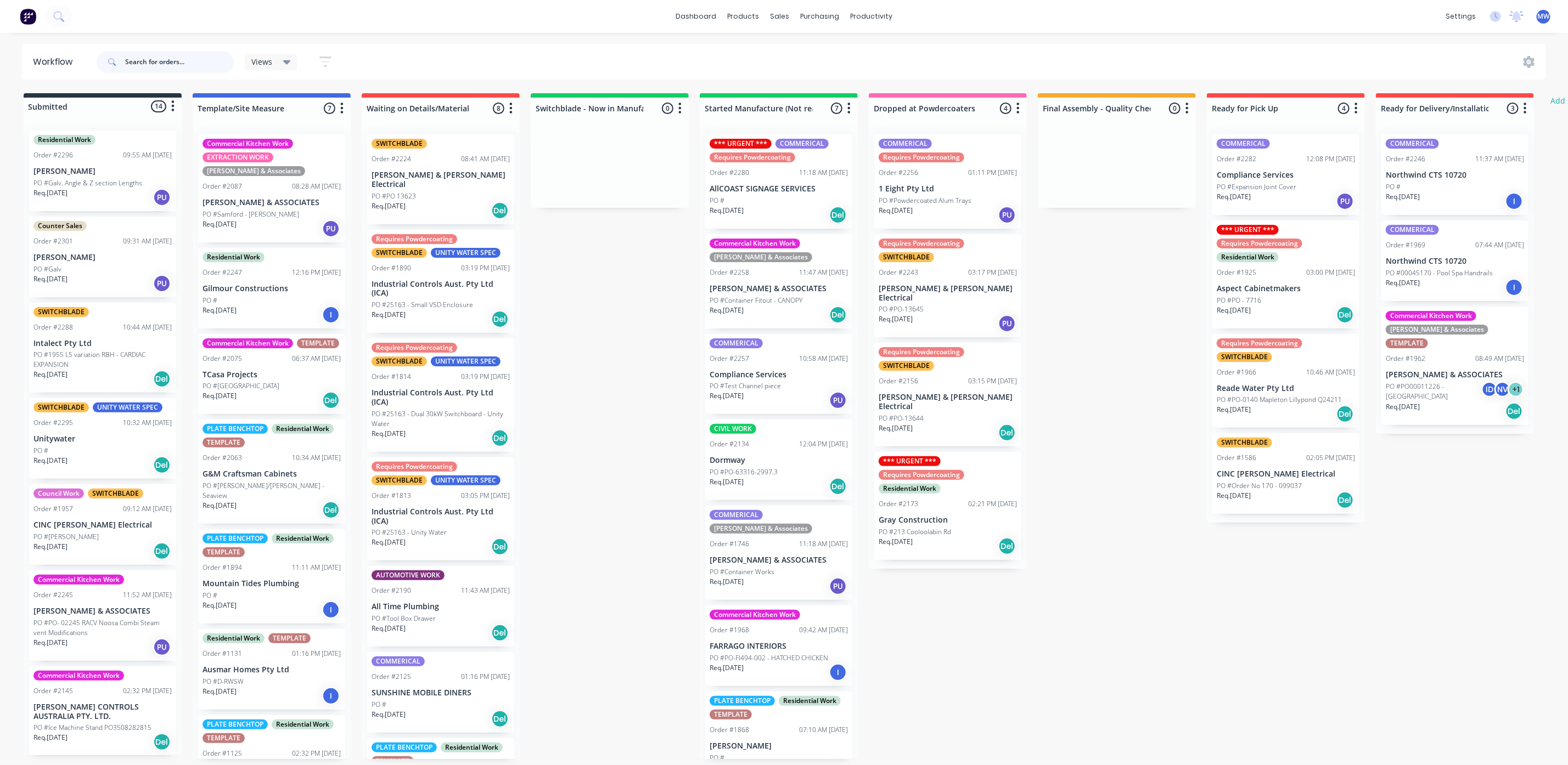
click at [176, 63] on input "text" at bounding box center [180, 62] width 108 height 22
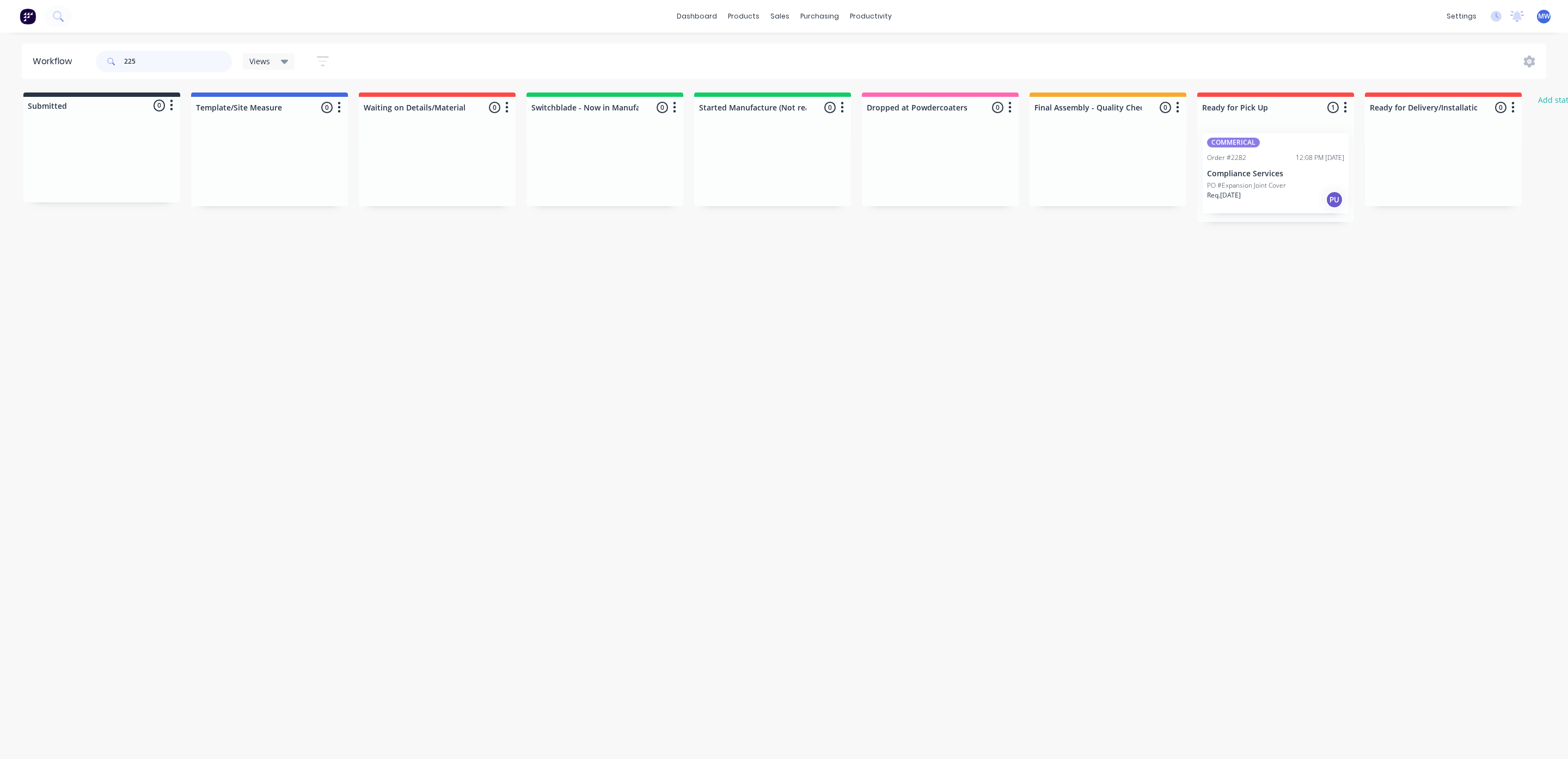
type input "2251"
click at [825, 56] on link "Purchase Orders" at bounding box center [865, 51] width 144 height 22
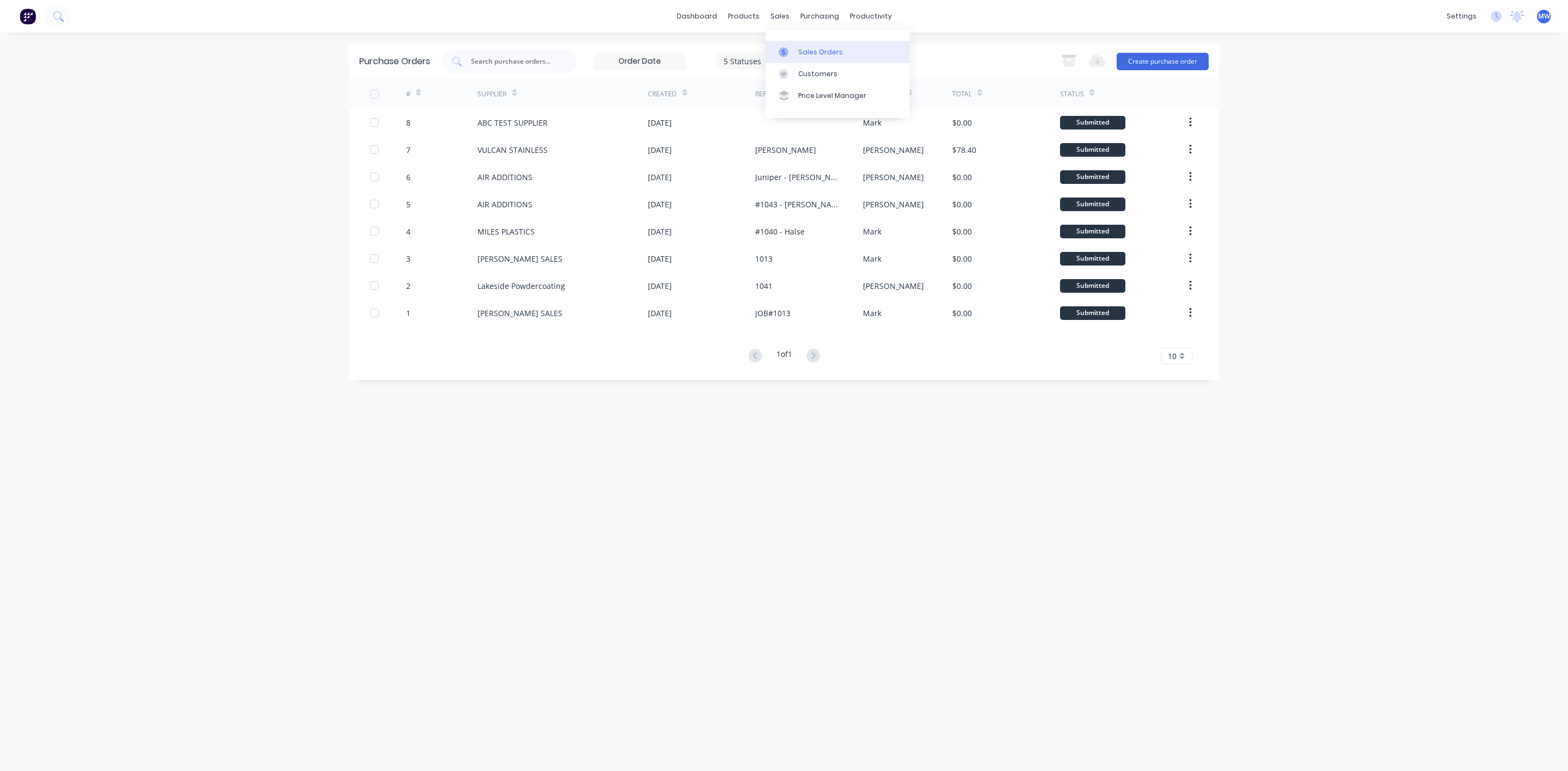
click at [786, 47] on icon at bounding box center [784, 52] width 10 height 10
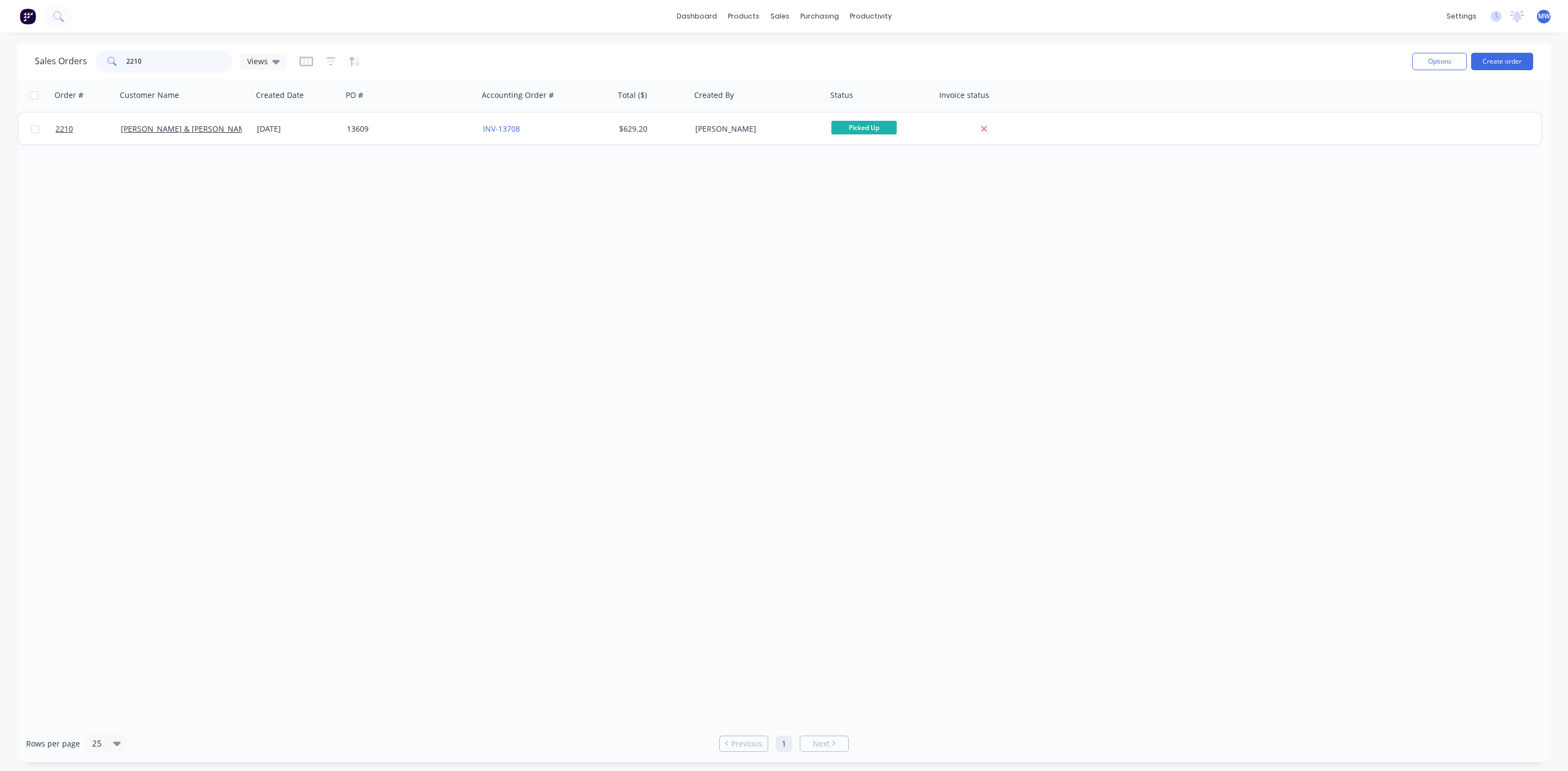
click at [160, 62] on input "2210" at bounding box center [179, 61] width 106 height 22
type input "2251"
click at [873, 48] on div "Workflow" at bounding box center [889, 52] width 32 height 10
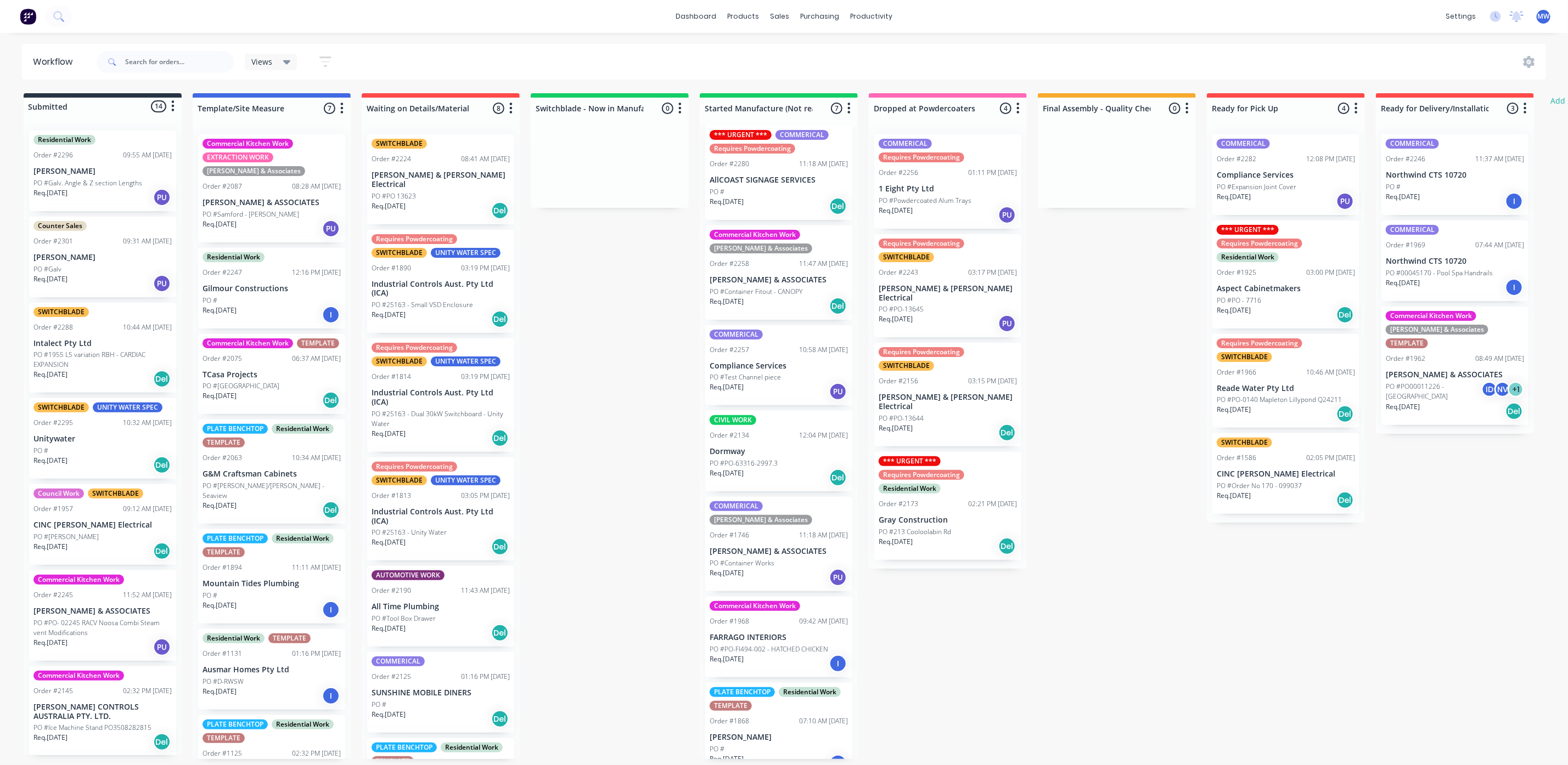
scroll to position [6, 0]
click at [921, 516] on p "Gray Construction" at bounding box center [948, 520] width 139 height 9
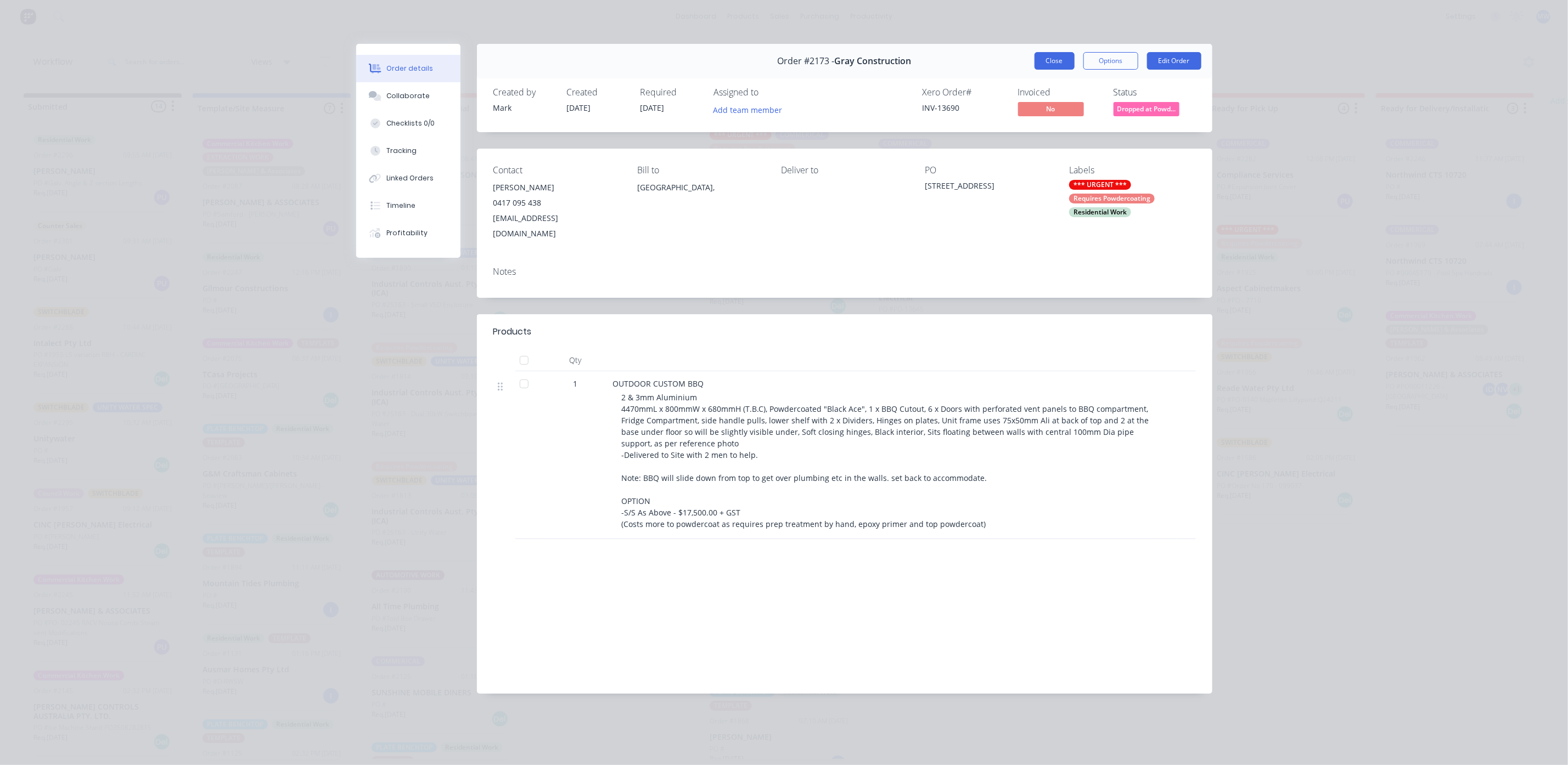
click at [1043, 59] on button "Close" at bounding box center [1055, 61] width 40 height 18
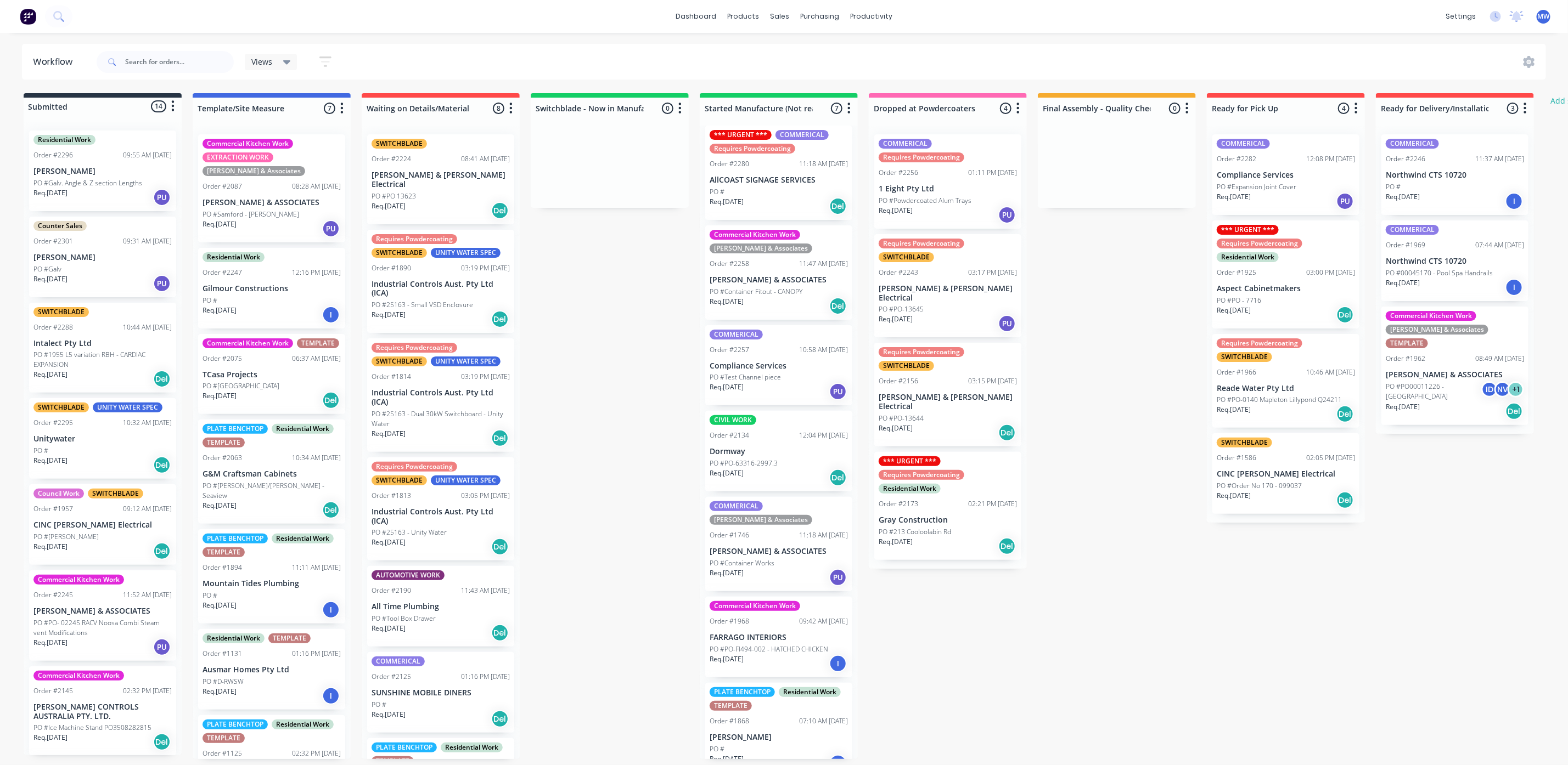
scroll to position [0, 0]
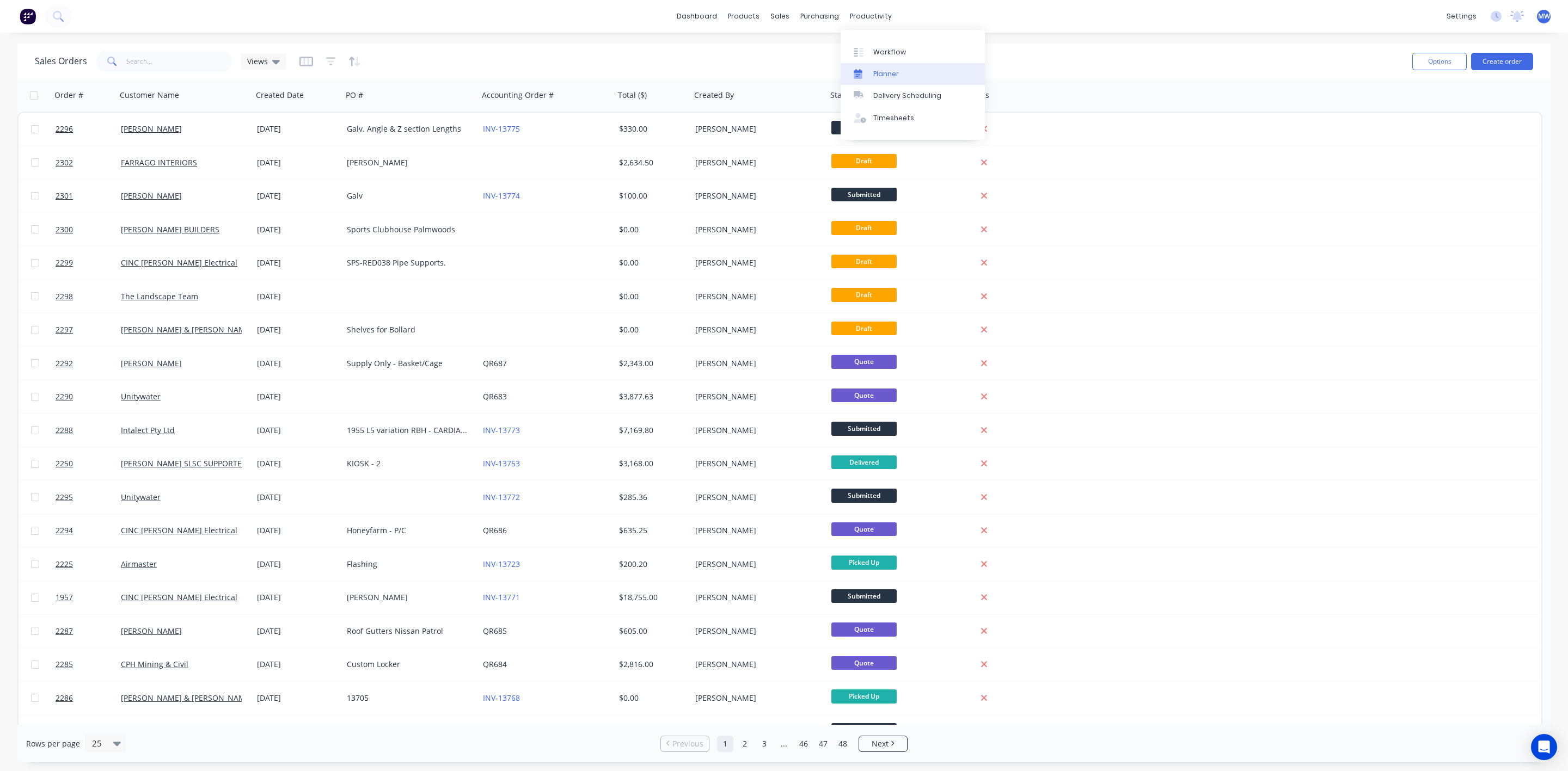
click at [871, 67] on link "Planner" at bounding box center [912, 74] width 144 height 22
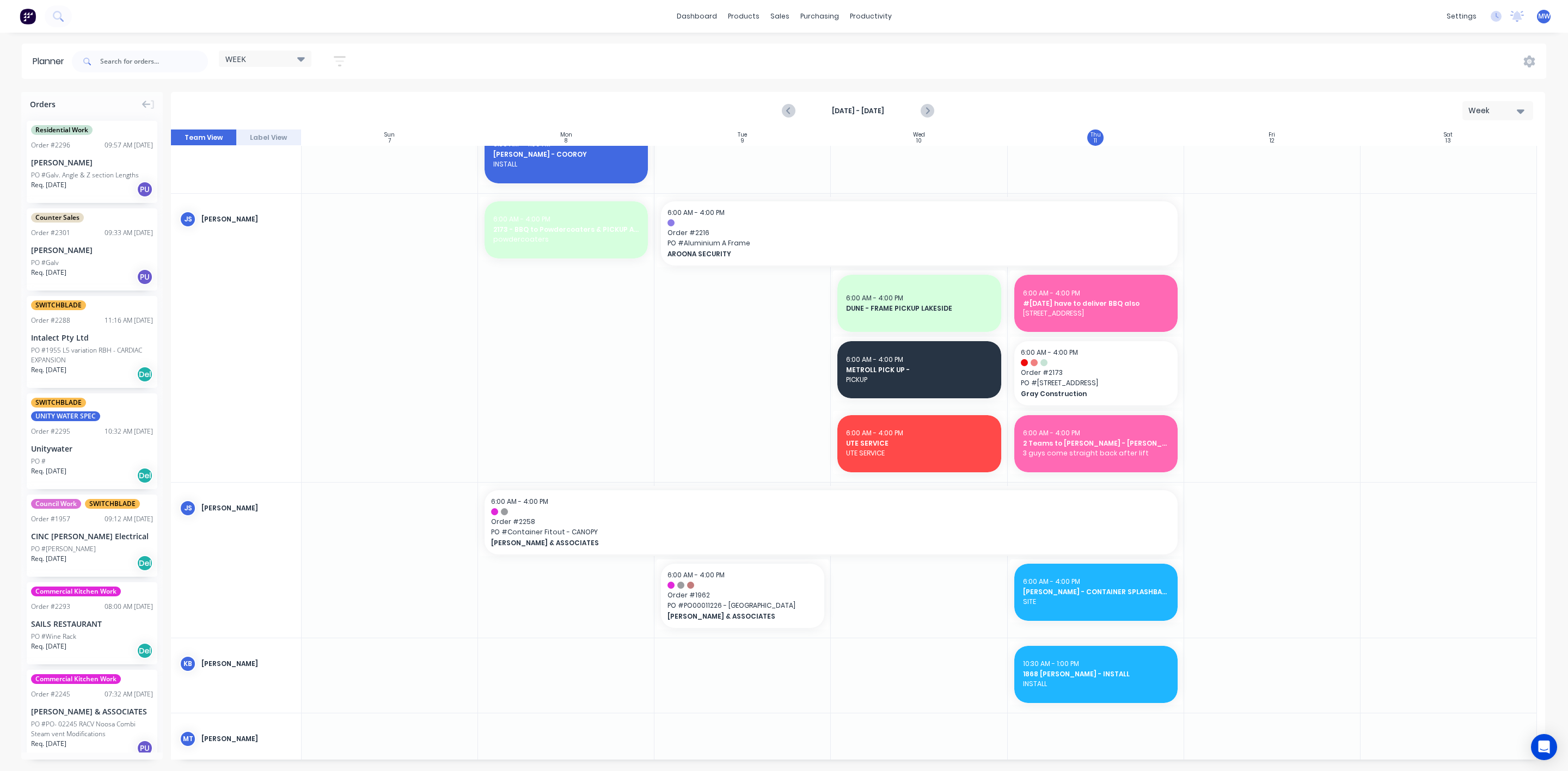
scroll to position [490, 0]
